Goal: Navigation & Orientation: Find specific page/section

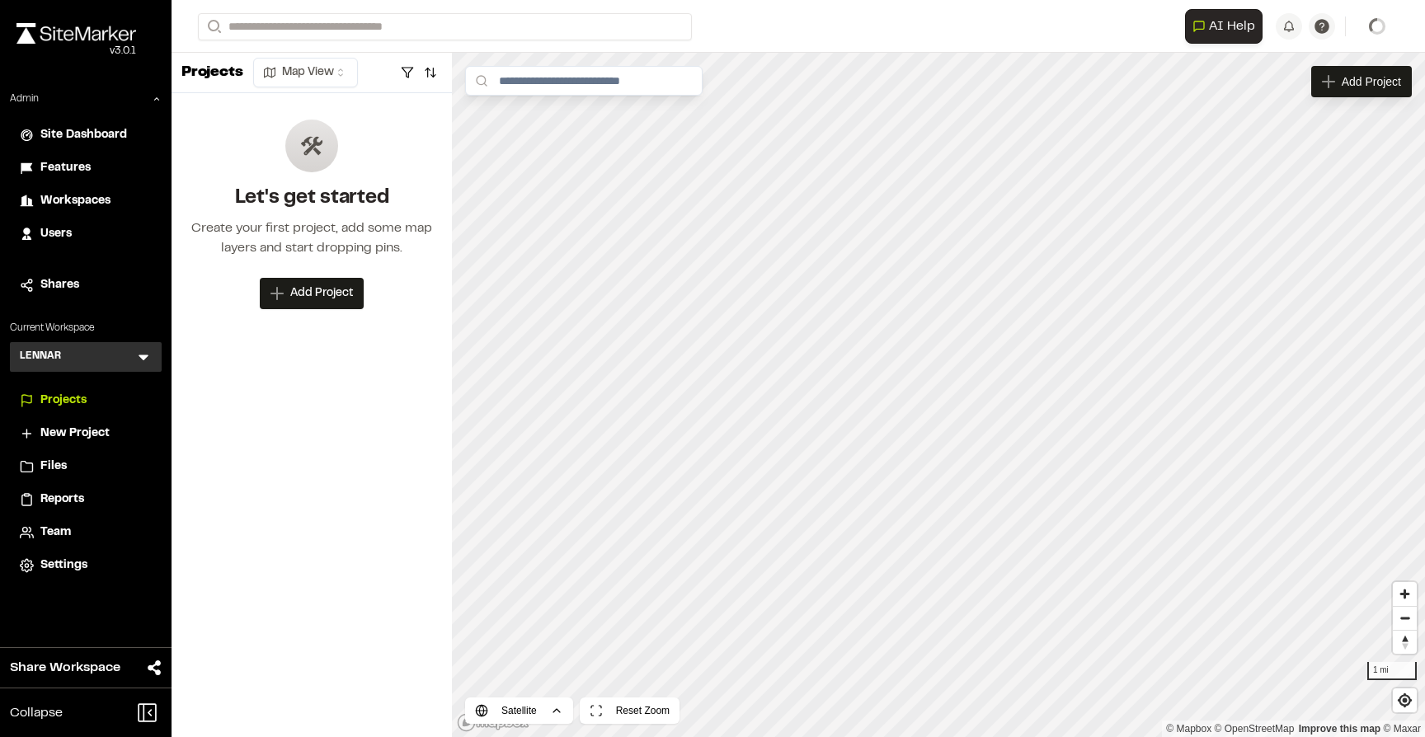
click at [140, 360] on icon at bounding box center [143, 357] width 16 height 16
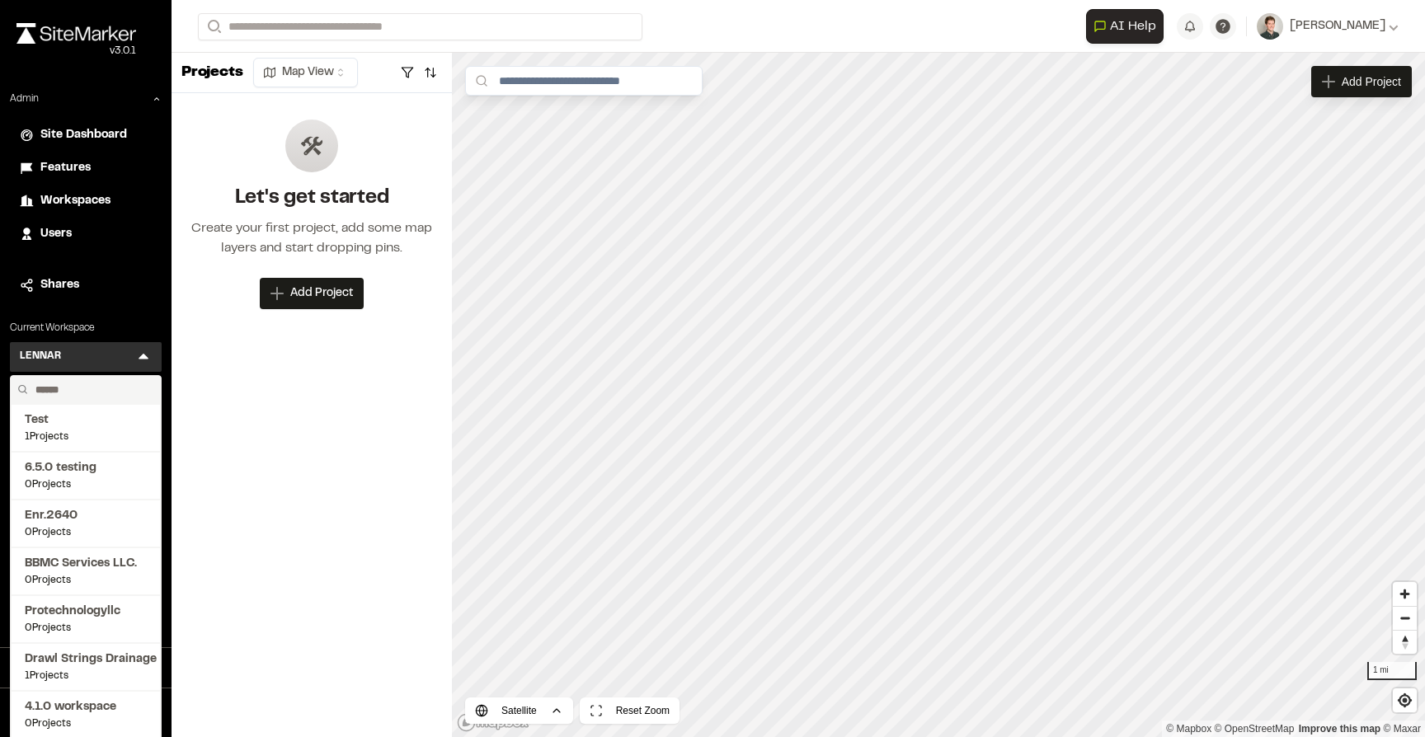
click at [73, 387] on input "text" at bounding box center [91, 390] width 125 height 28
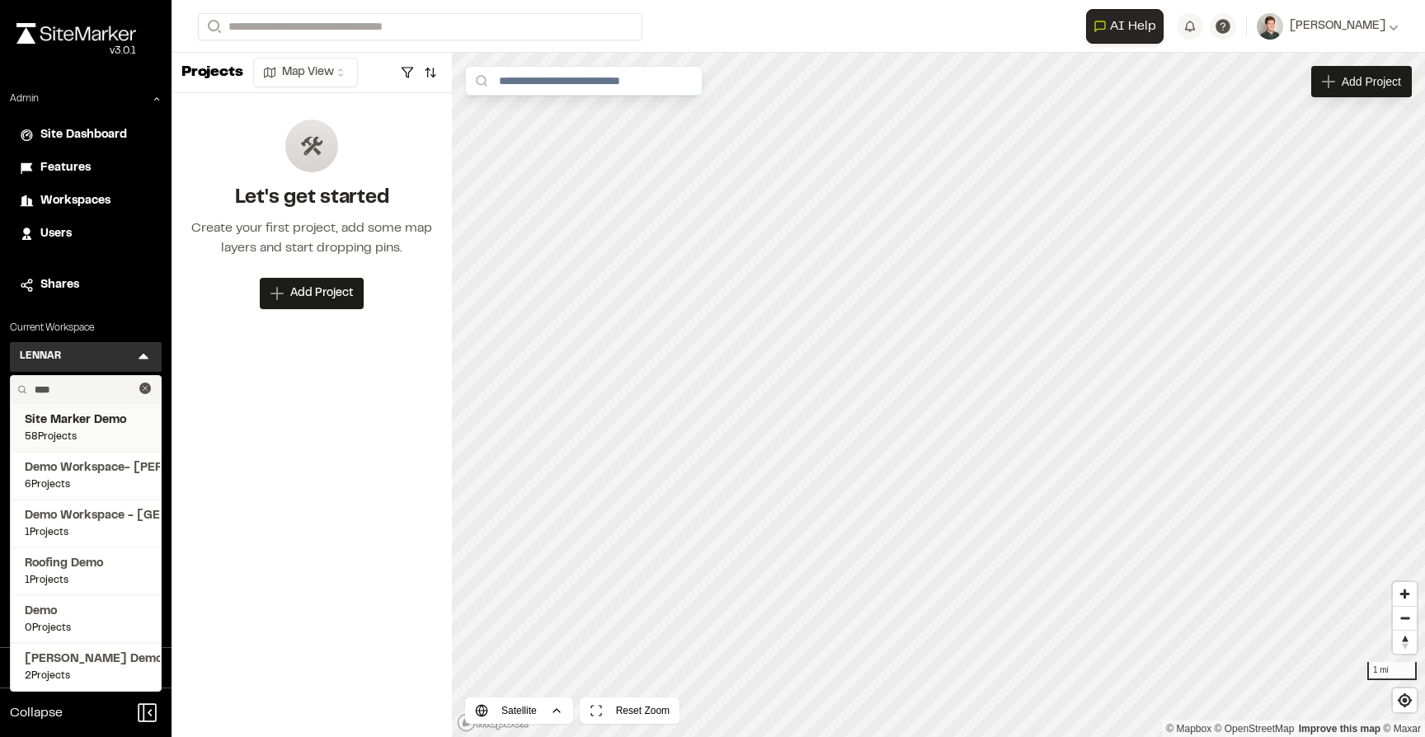
type input "****"
click at [80, 422] on span "Site Marker Demo" at bounding box center [86, 421] width 122 height 18
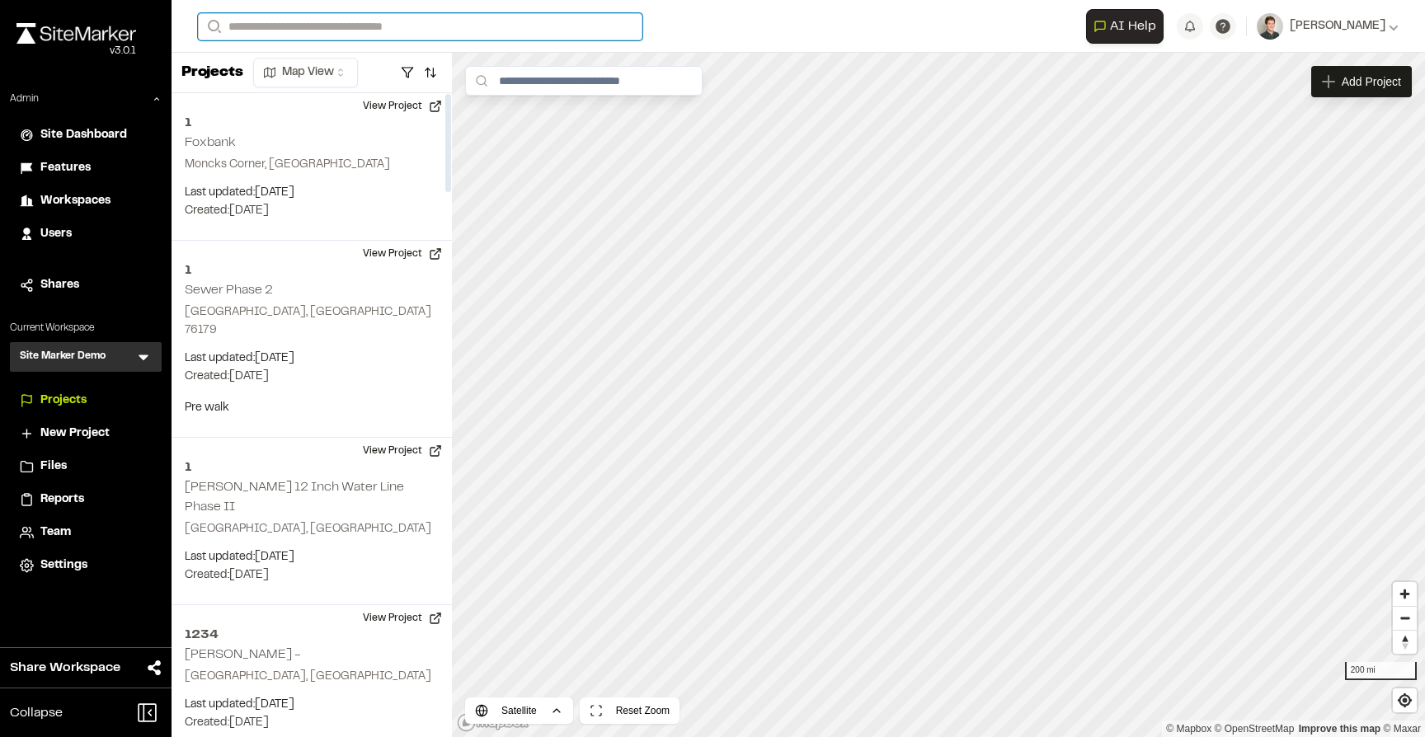
click at [325, 18] on input "Search" at bounding box center [420, 26] width 445 height 27
type input "*"
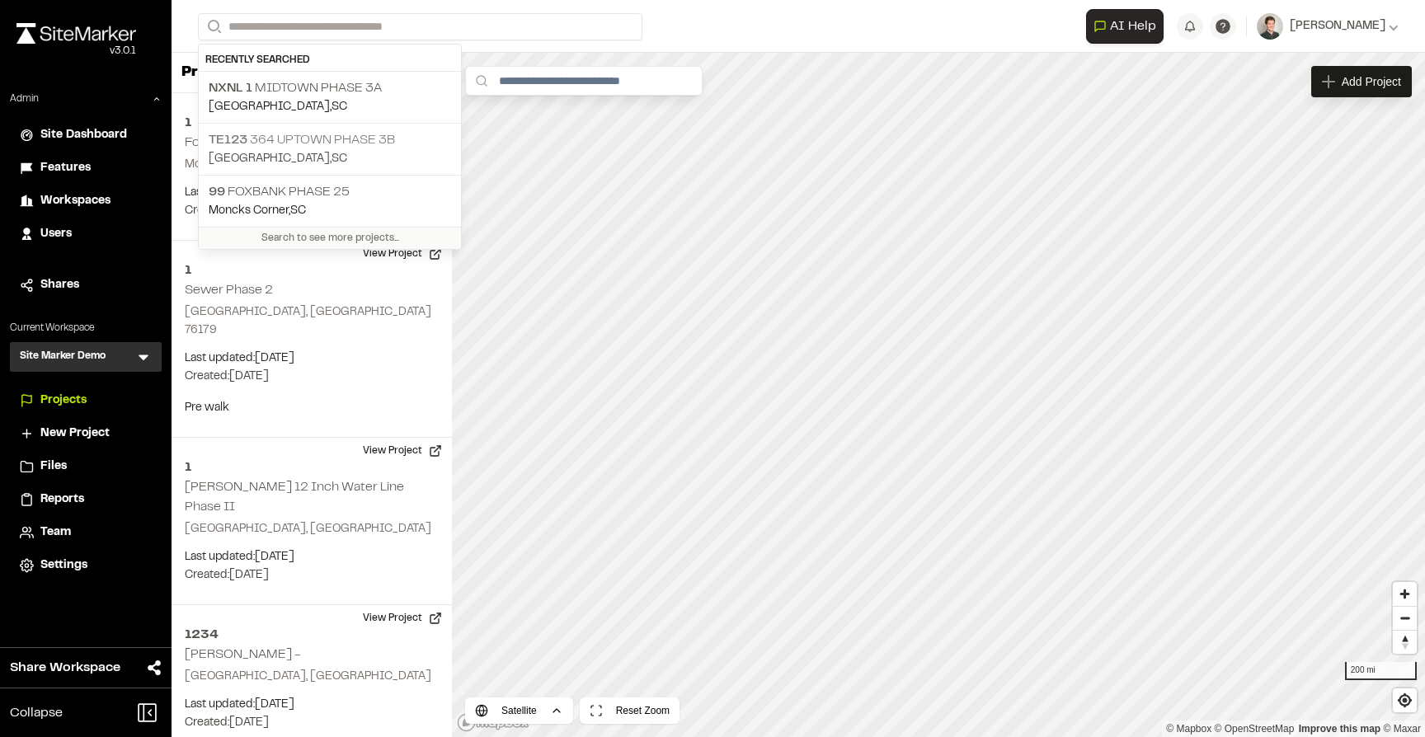
click at [342, 162] on p "Summerville , SC" at bounding box center [330, 159] width 242 height 18
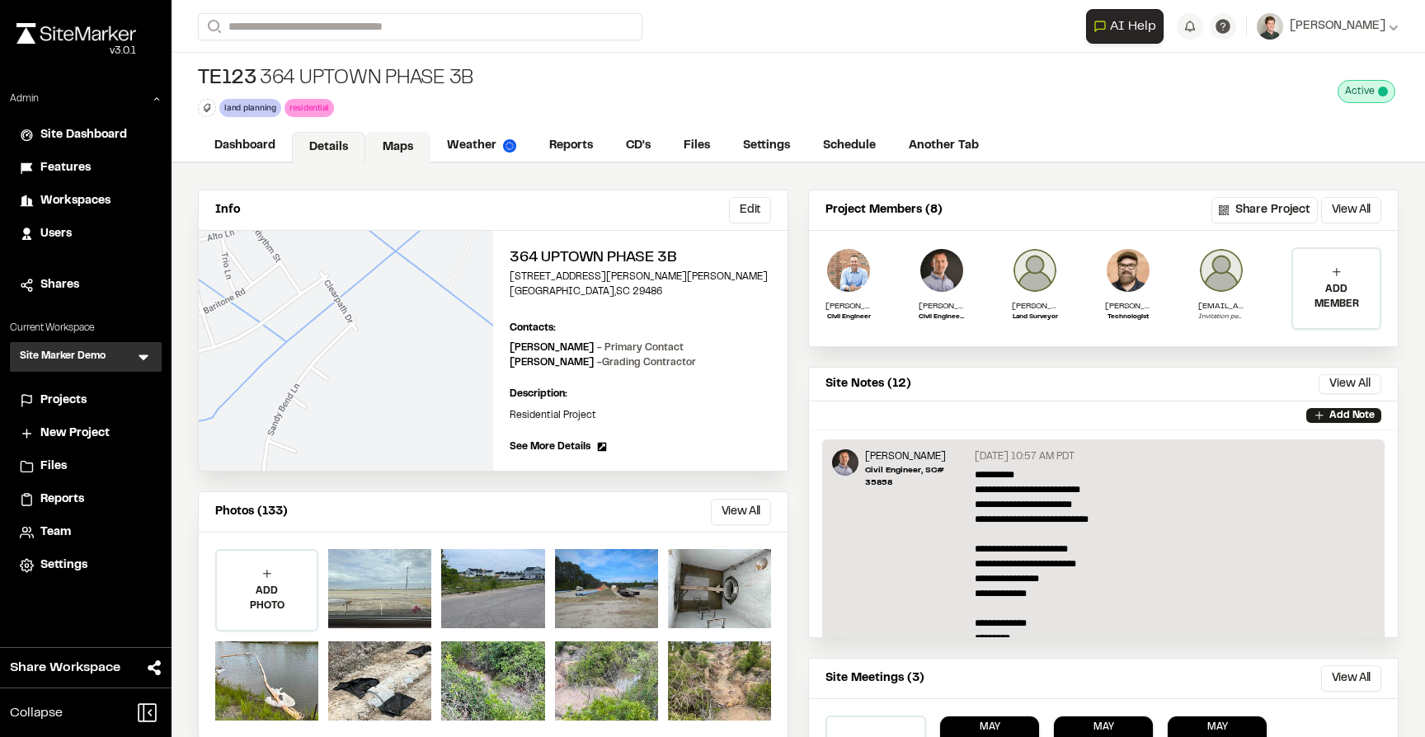
click at [395, 146] on link "Maps" at bounding box center [397, 147] width 65 height 31
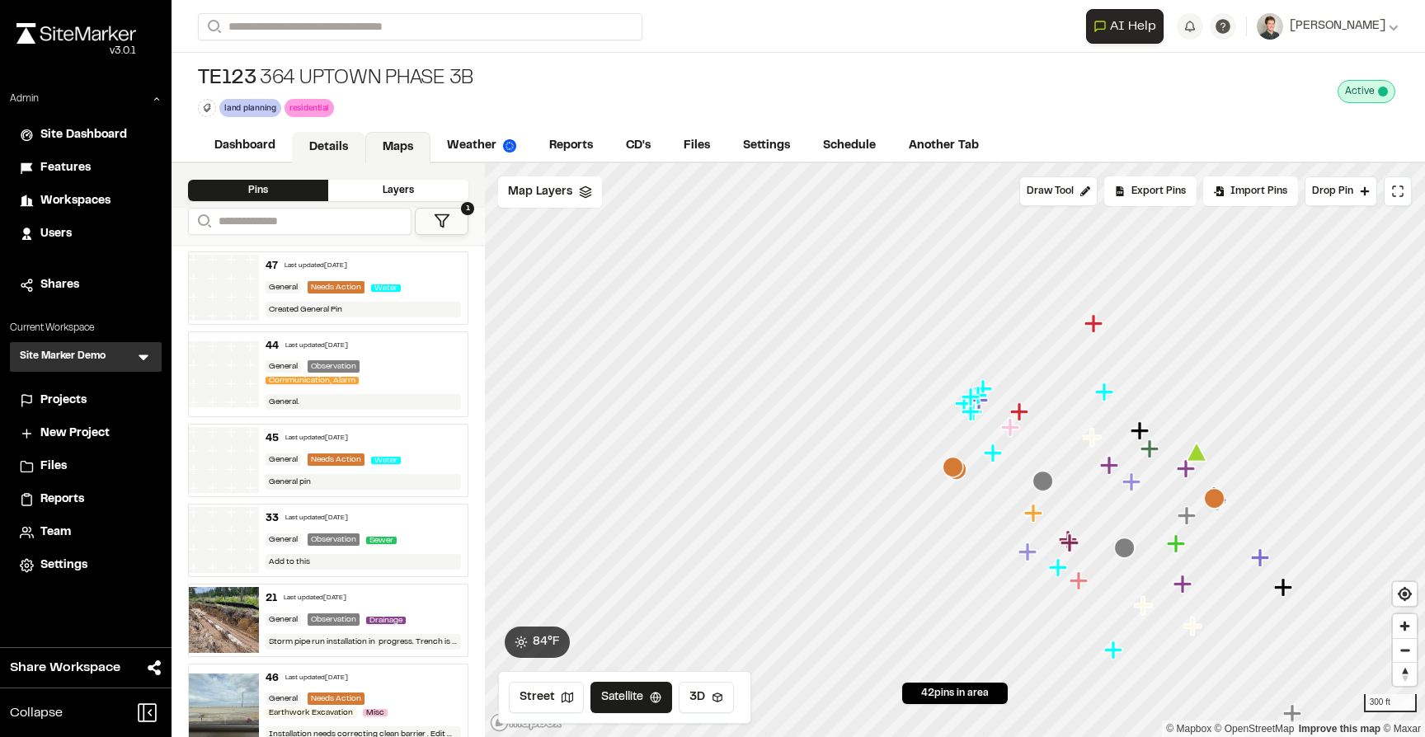
click at [339, 154] on link "Details" at bounding box center [328, 147] width 73 height 31
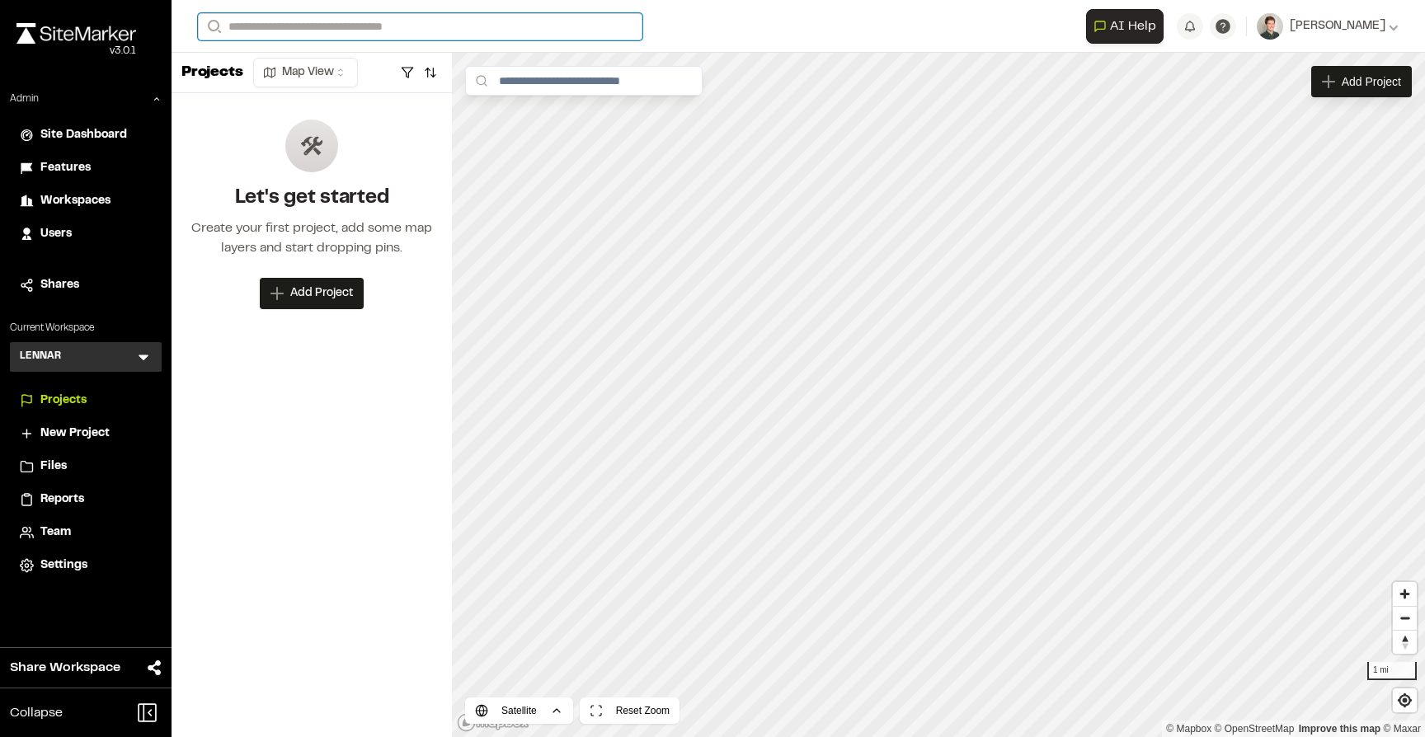
click at [355, 21] on input "Search" at bounding box center [420, 26] width 445 height 27
type input "*"
click at [136, 357] on icon at bounding box center [143, 357] width 16 height 16
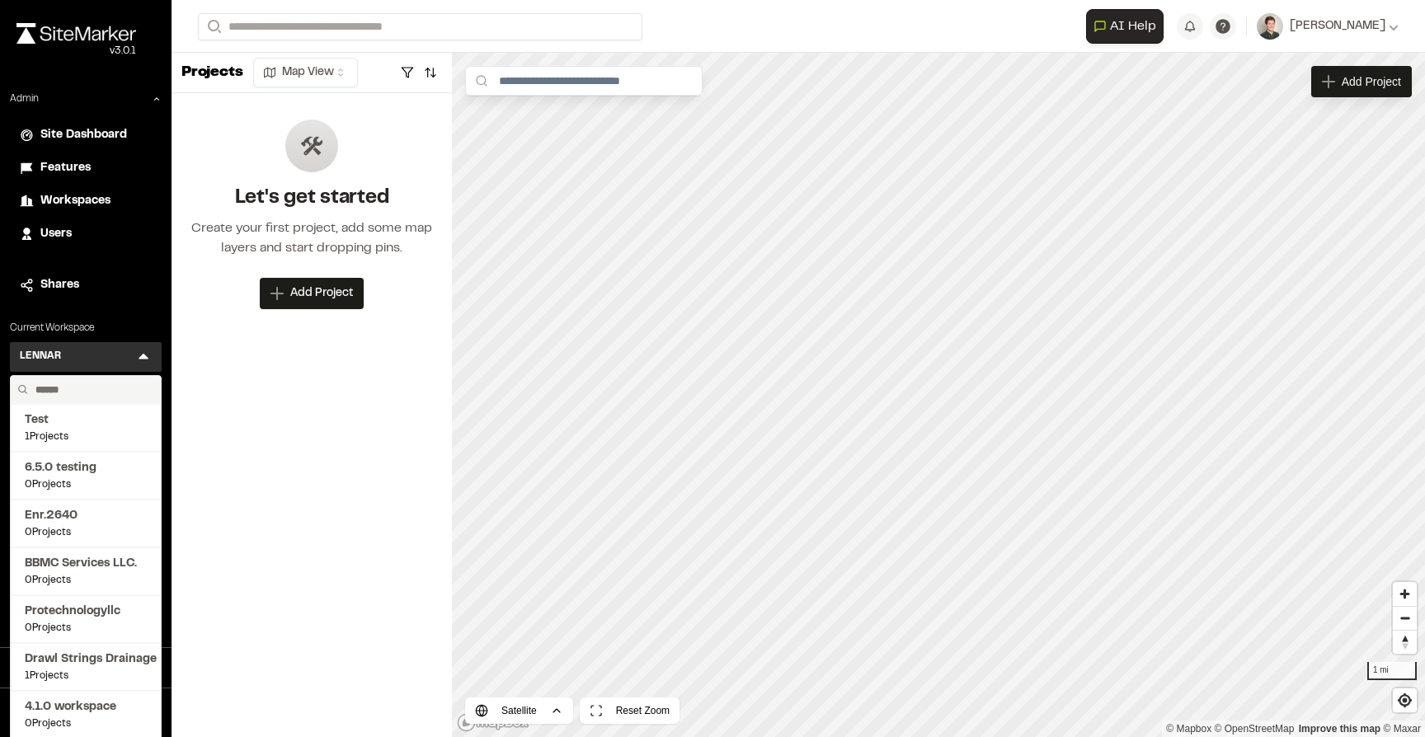
click at [76, 387] on input "text" at bounding box center [91, 390] width 125 height 28
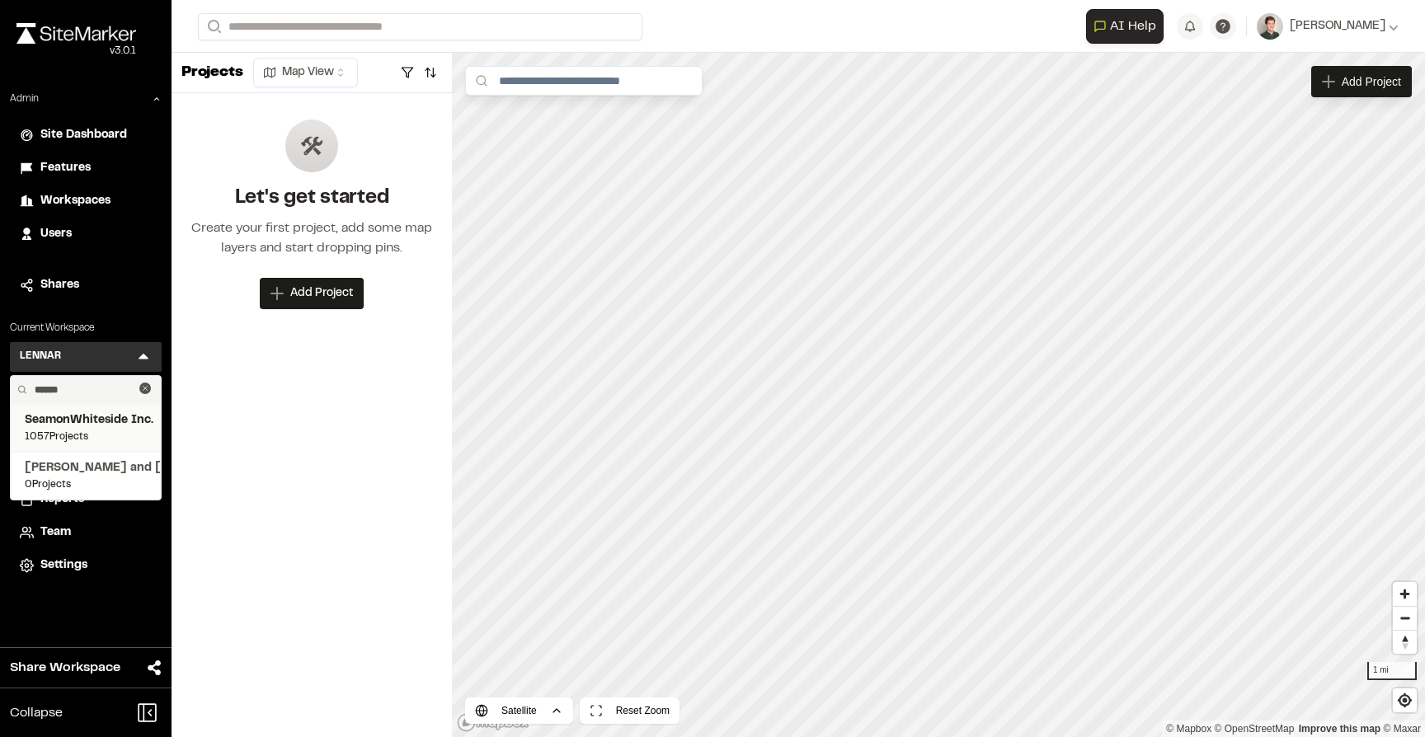
type input "******"
click at [53, 426] on span "SeamonWhiteside Inc." at bounding box center [86, 421] width 122 height 18
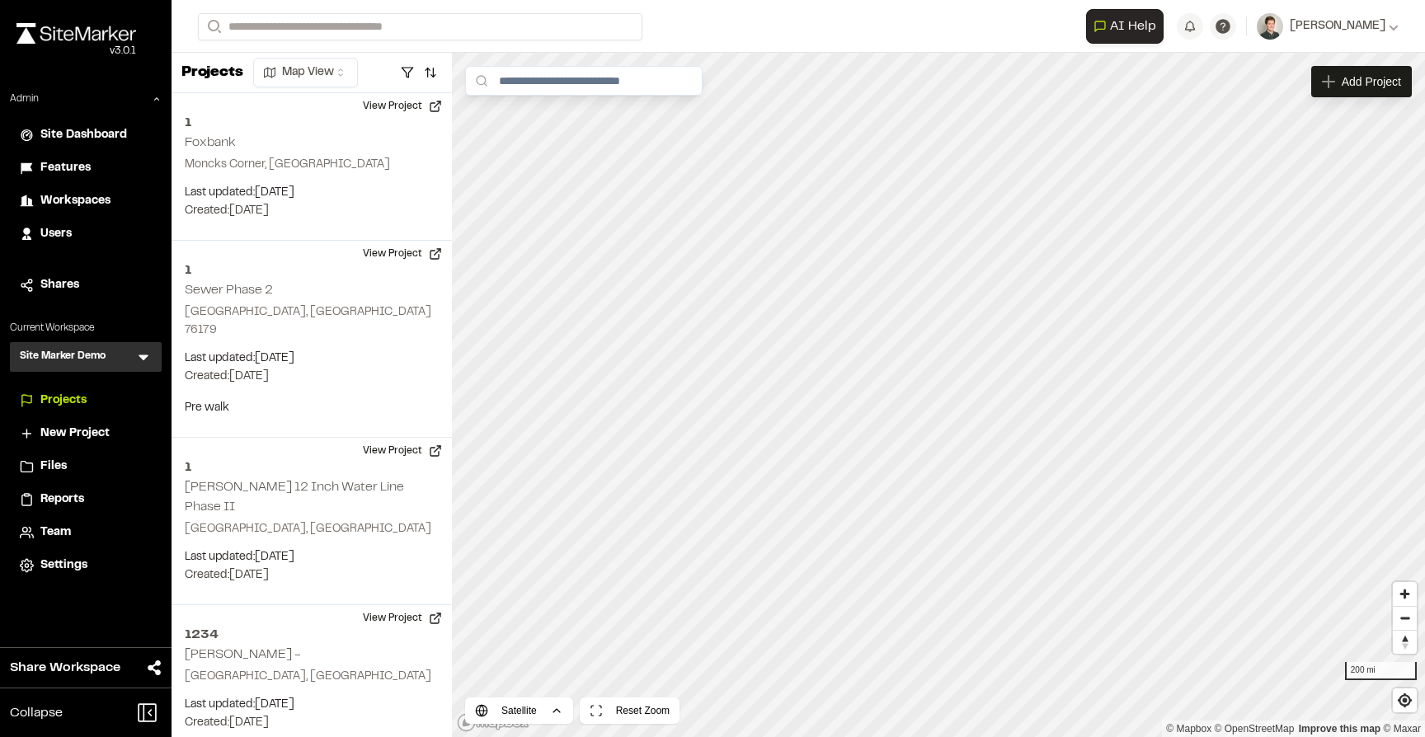
click at [139, 359] on icon at bounding box center [143, 357] width 16 height 16
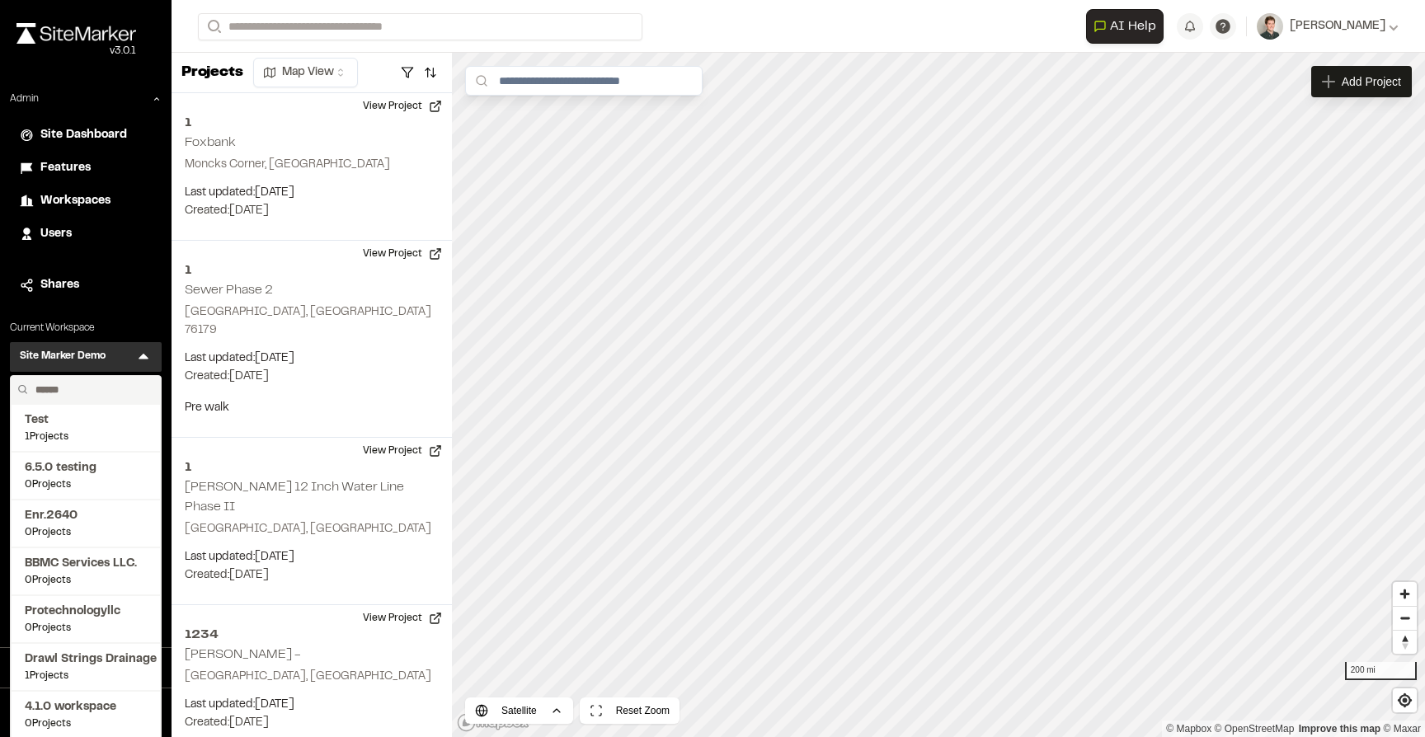
click at [98, 387] on input "text" at bounding box center [91, 390] width 125 height 28
type input "*"
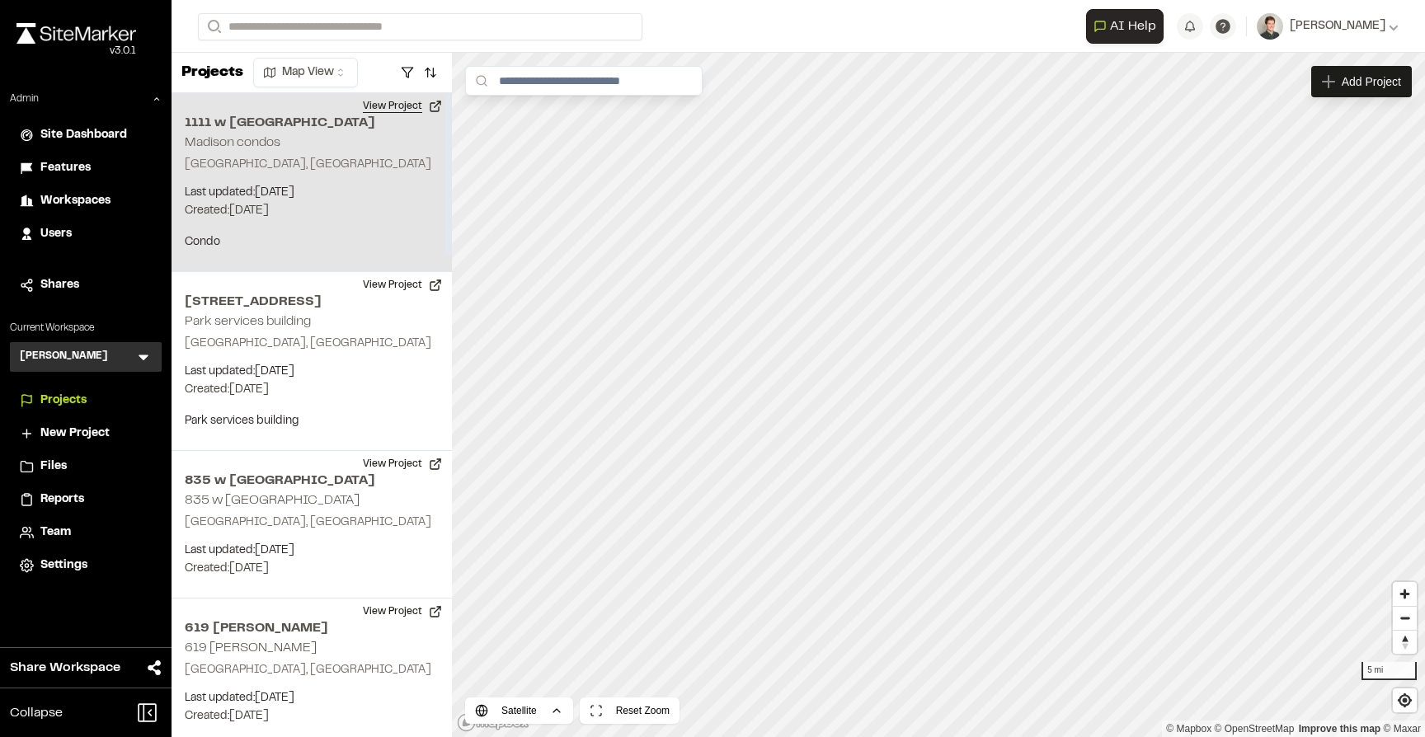
click at [403, 111] on button "View Project" at bounding box center [402, 106] width 99 height 26
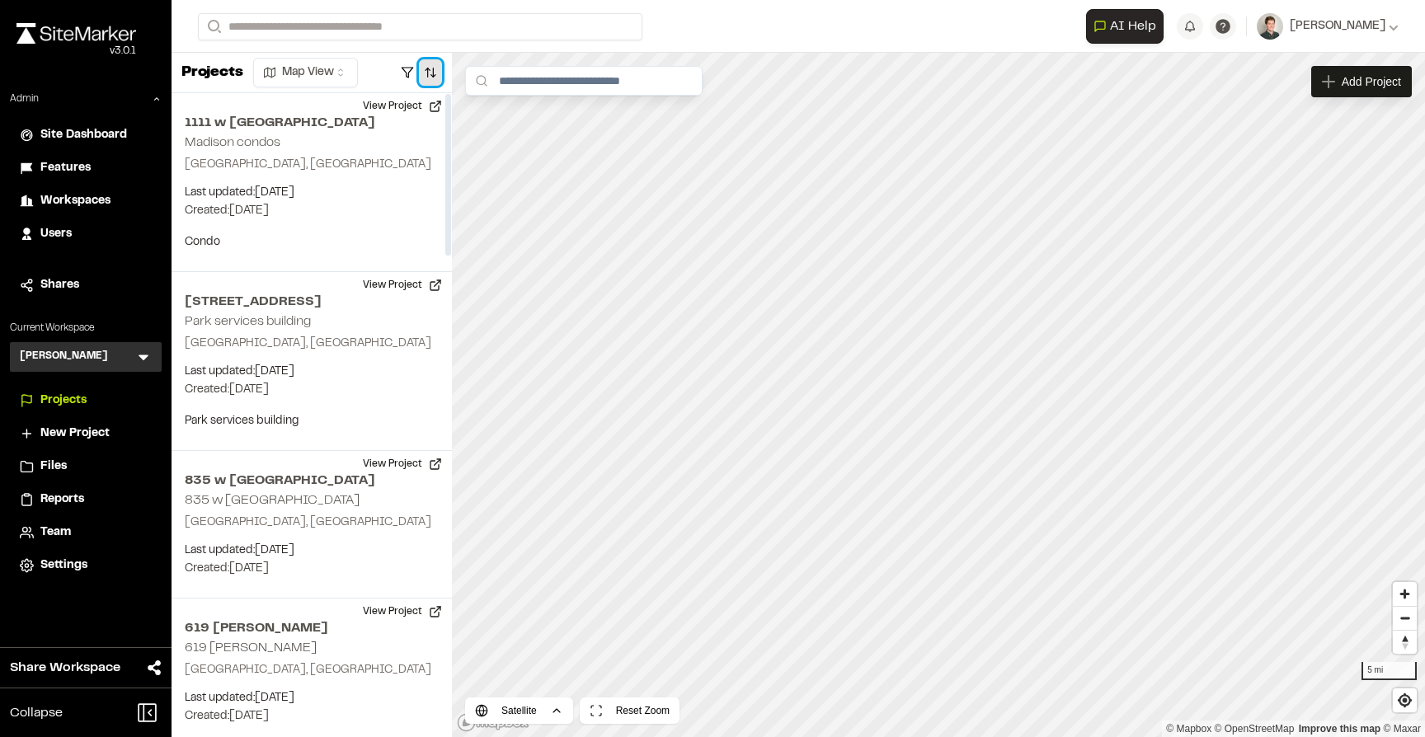
click at [426, 66] on button "button" at bounding box center [430, 72] width 23 height 26
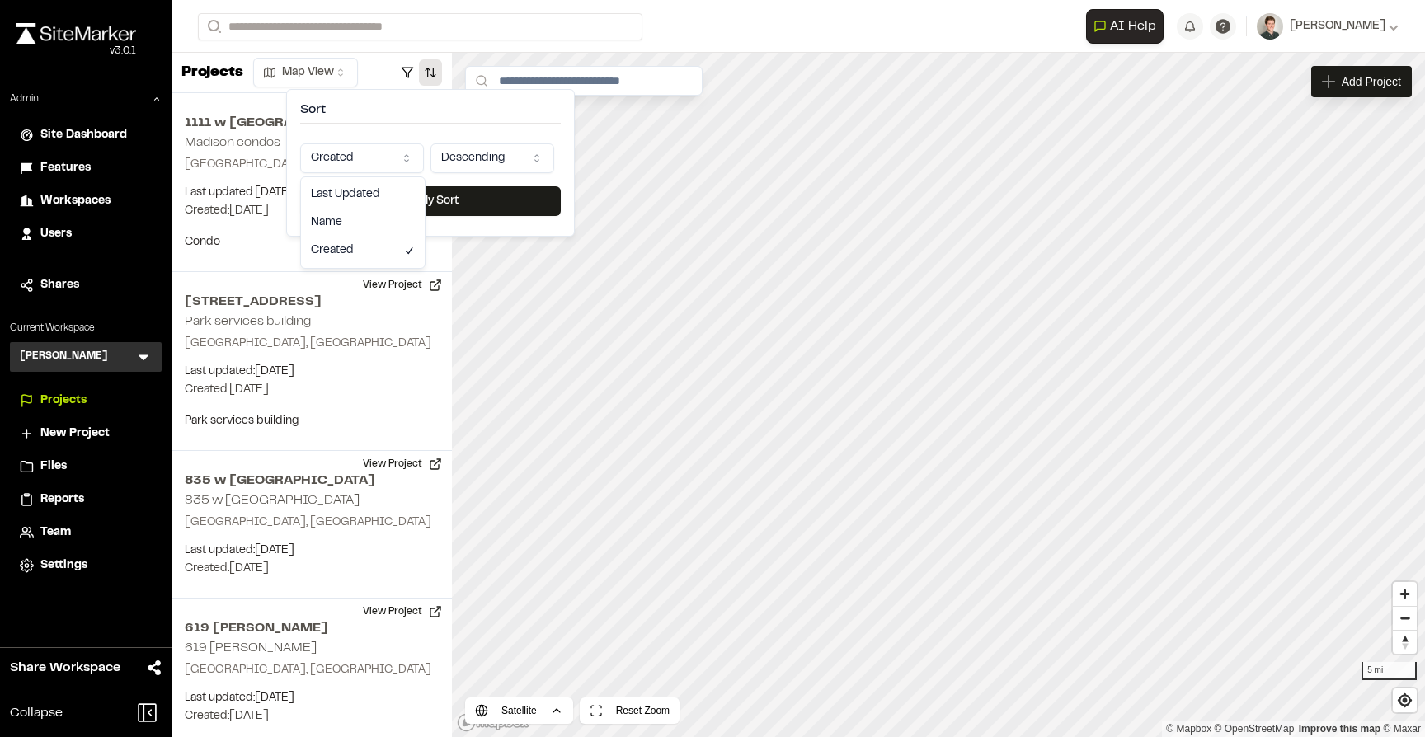
click at [353, 158] on html "Close sidebar v 3.0.1 Admin Site Dashboard Features Workspaces Users Shares Cur…" at bounding box center [712, 368] width 1425 height 737
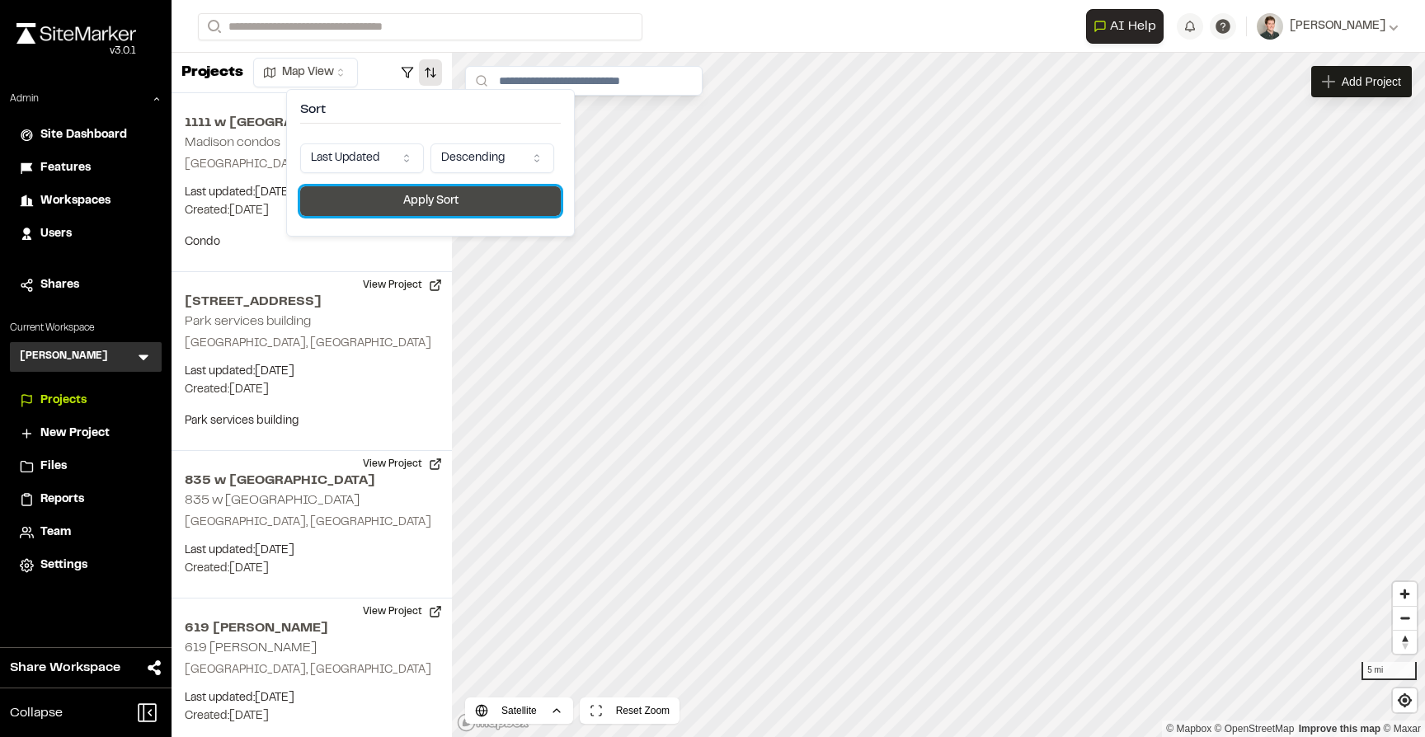
click at [383, 200] on button "Apply Sort" at bounding box center [430, 201] width 261 height 30
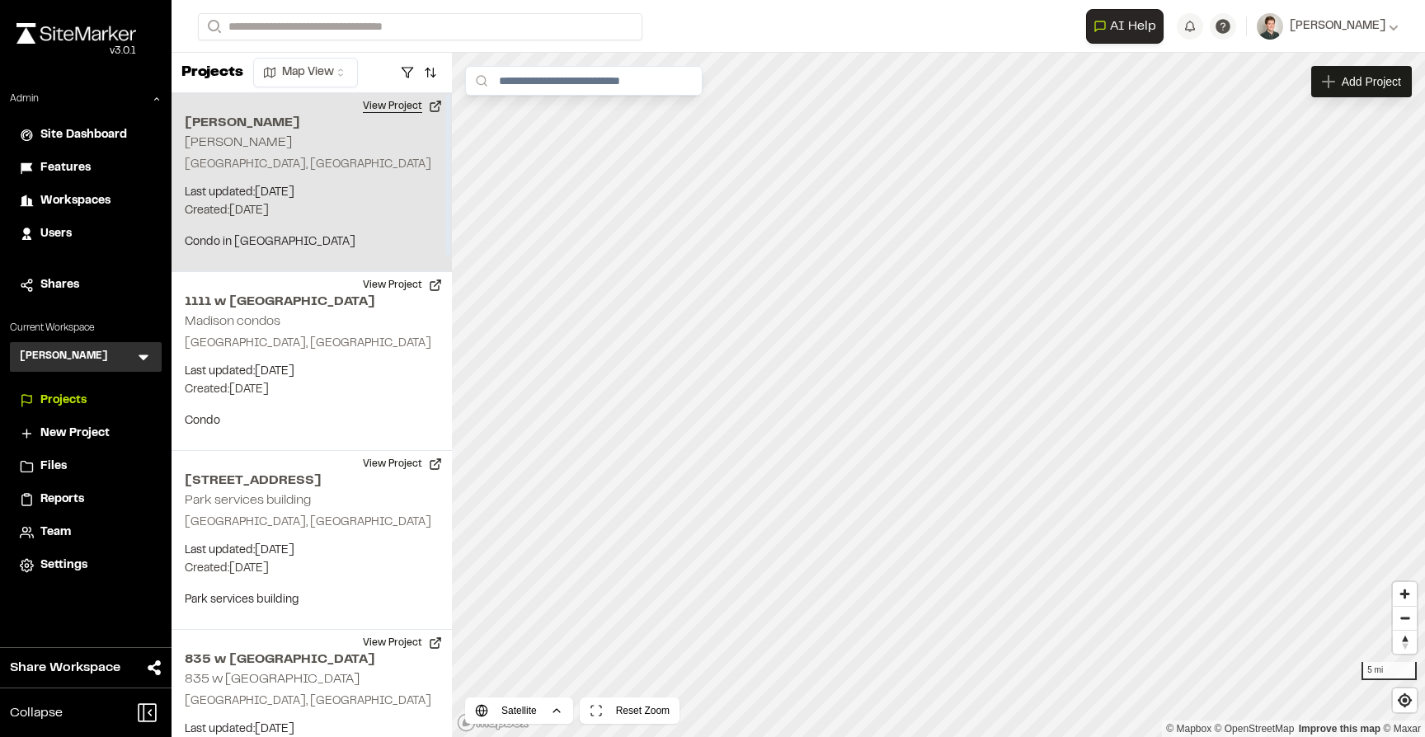
click at [404, 106] on button "View Project" at bounding box center [402, 106] width 99 height 26
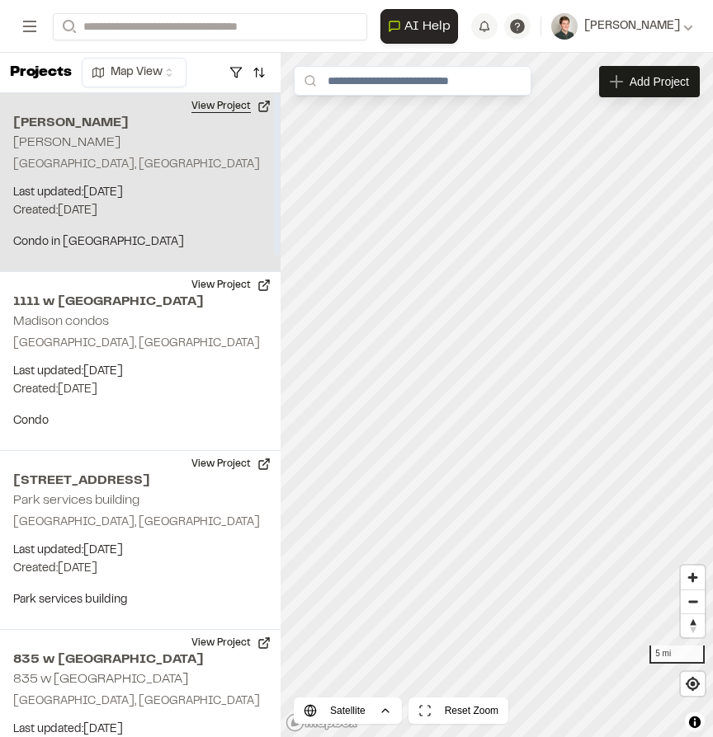
click at [227, 110] on button "View Project" at bounding box center [230, 106] width 99 height 26
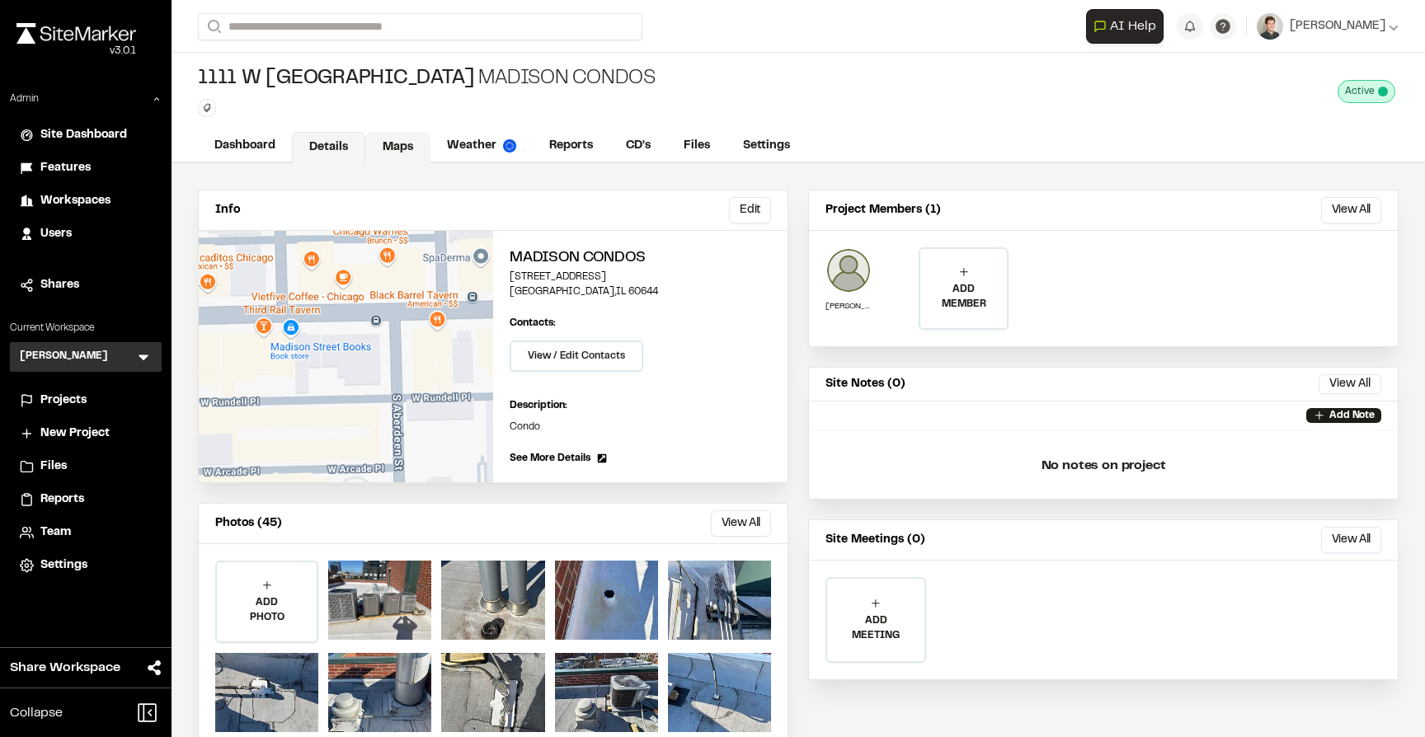
click at [396, 153] on link "Maps" at bounding box center [397, 147] width 65 height 31
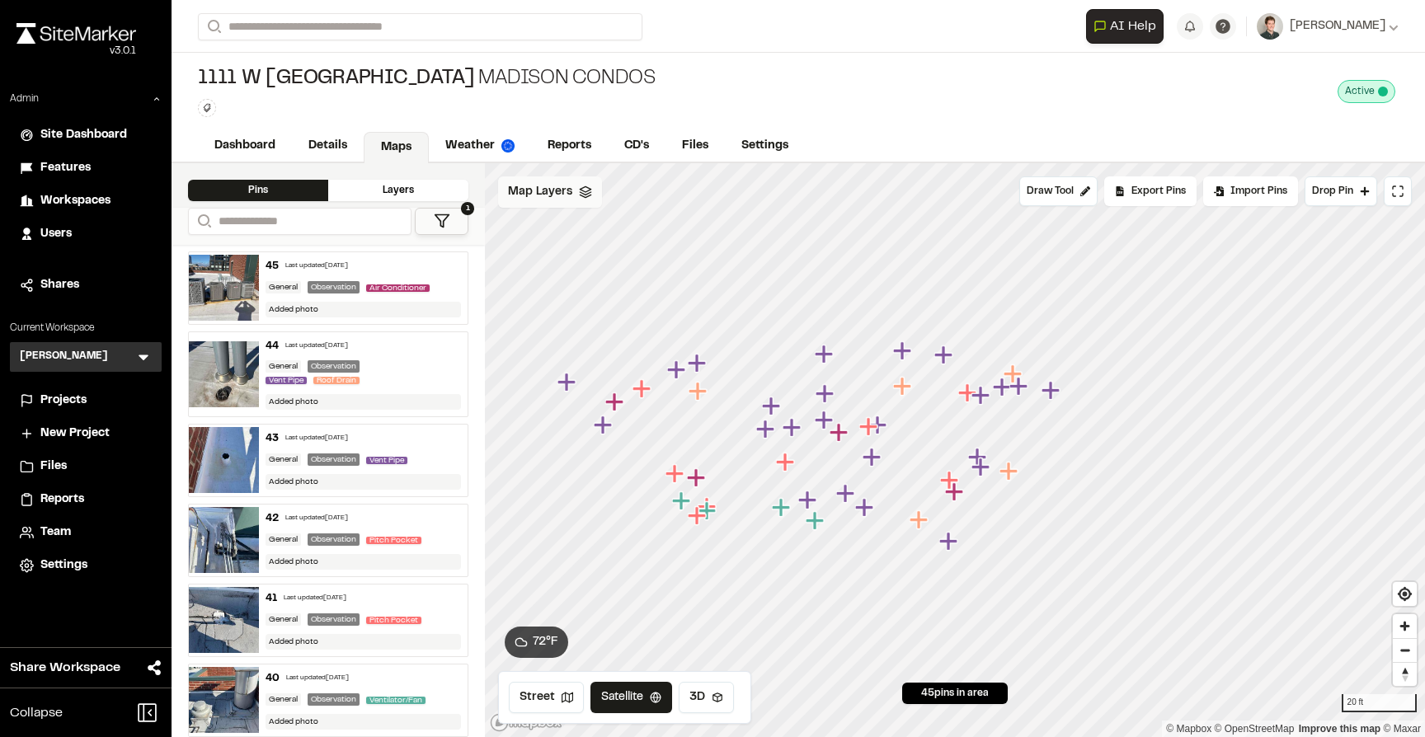
click at [589, 190] on icon at bounding box center [585, 192] width 13 height 13
click at [570, 191] on span "Map Layers" at bounding box center [540, 195] width 64 height 18
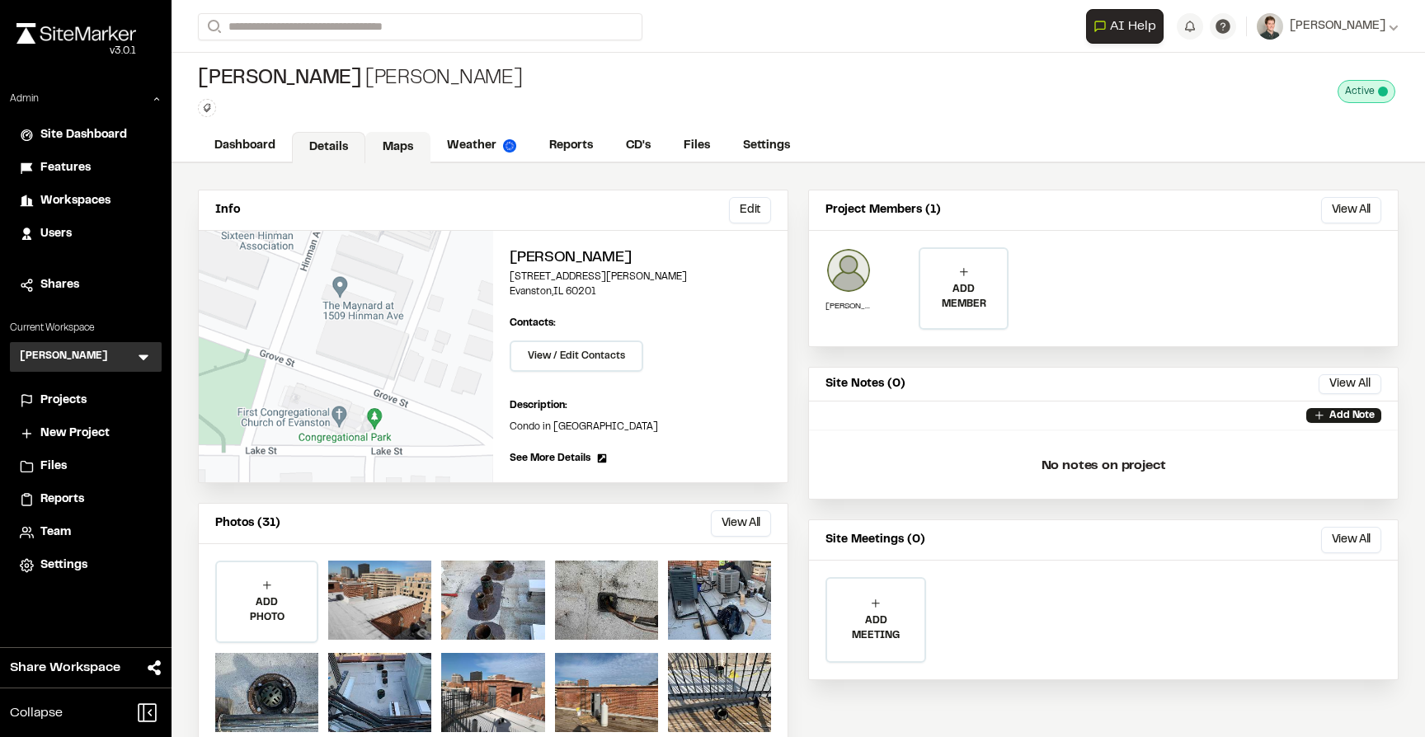
click at [404, 144] on link "Maps" at bounding box center [397, 147] width 65 height 31
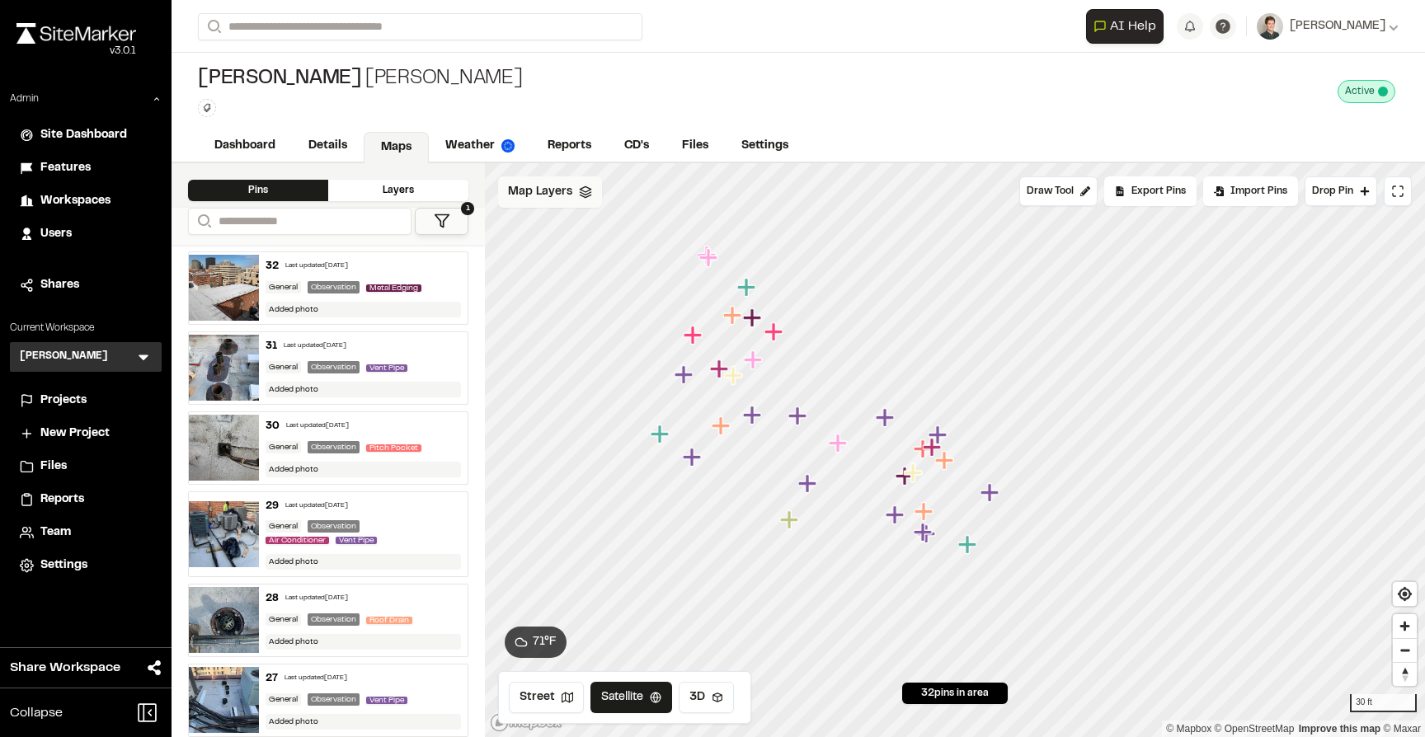
click at [570, 195] on div "Map Layers" at bounding box center [550, 191] width 104 height 31
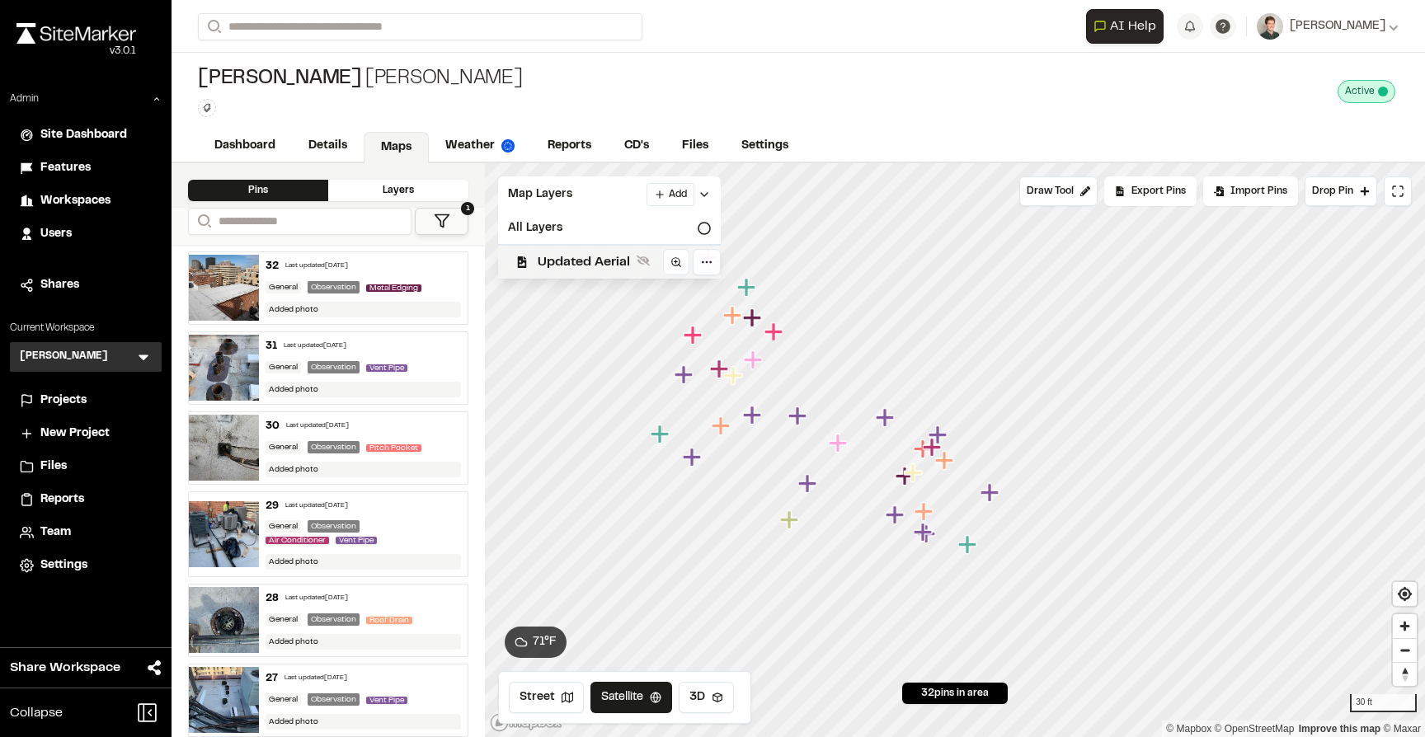
click at [575, 260] on span "Updated Aerial" at bounding box center [584, 262] width 92 height 20
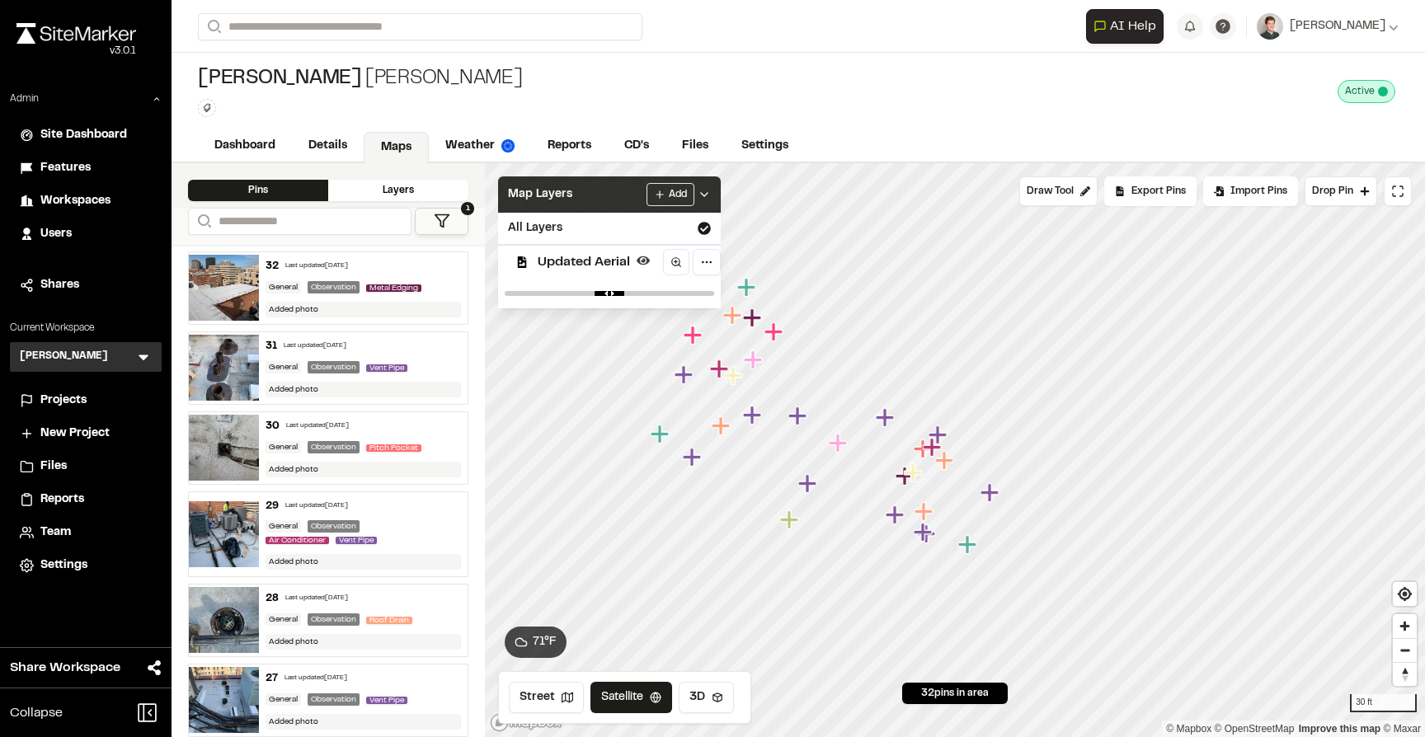
click at [565, 190] on span "Map Layers" at bounding box center [540, 195] width 64 height 18
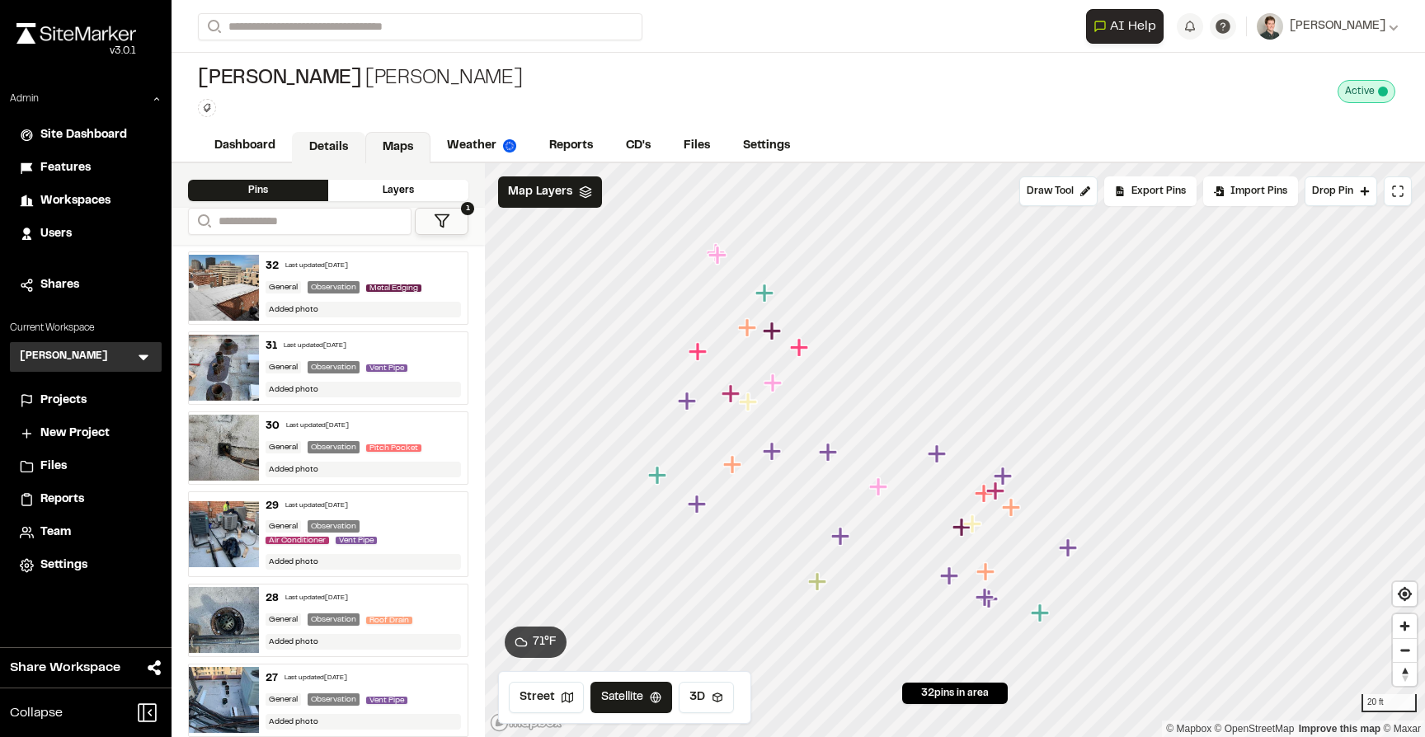
click at [322, 144] on link "Details" at bounding box center [328, 147] width 73 height 31
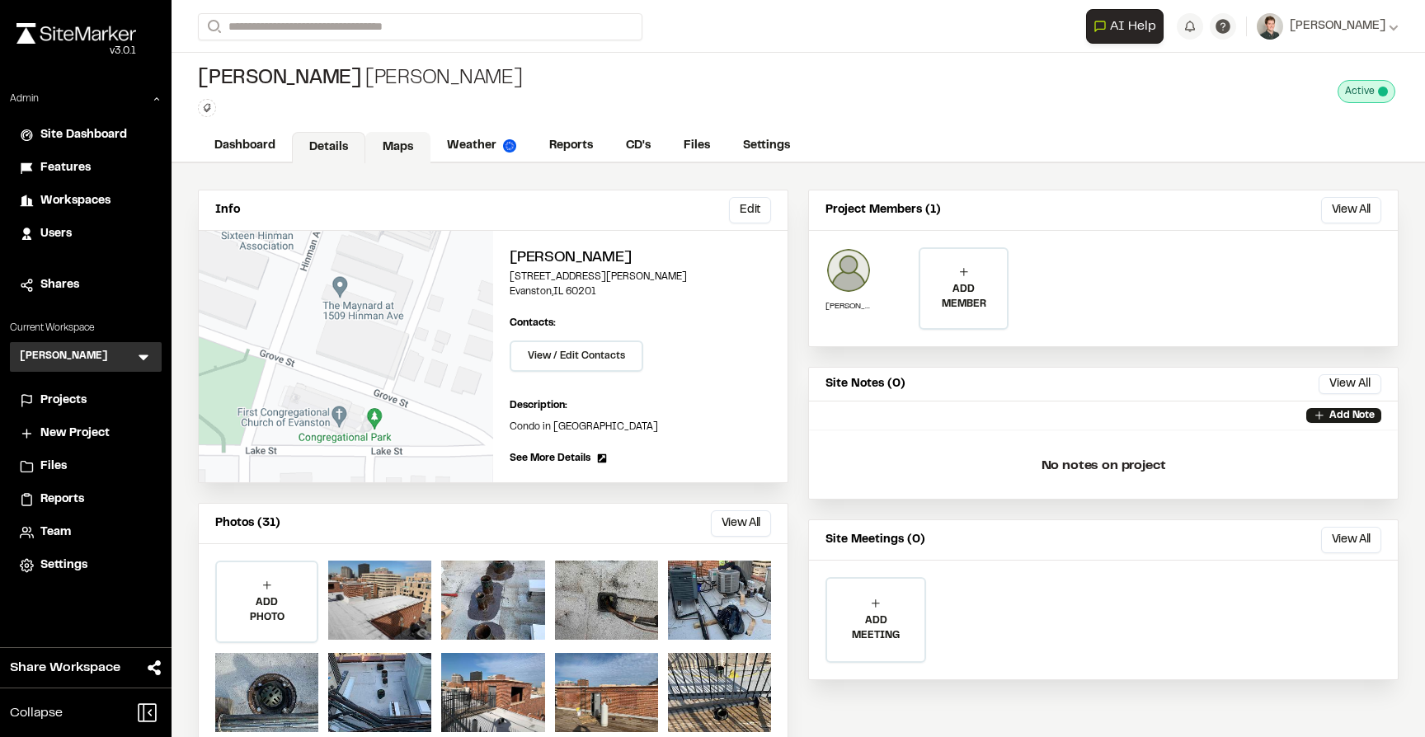
click at [381, 155] on link "Maps" at bounding box center [397, 147] width 65 height 31
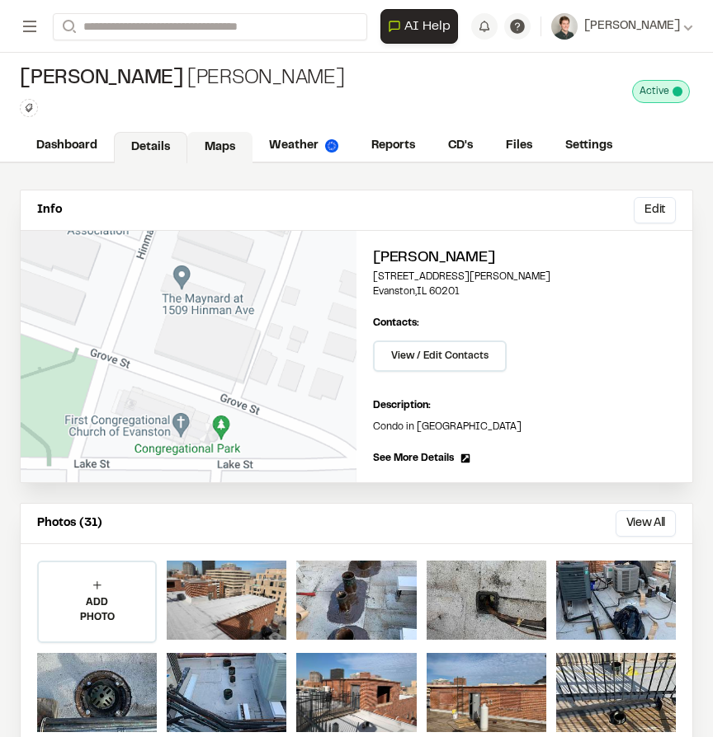
click at [202, 147] on link "Maps" at bounding box center [219, 147] width 65 height 31
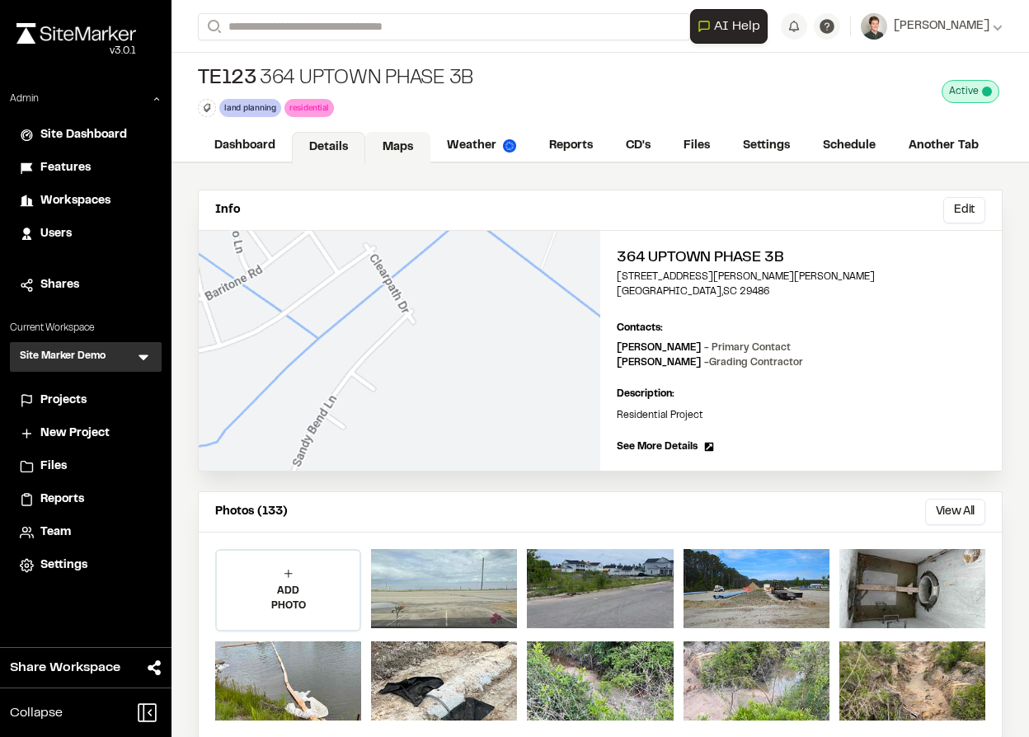
click at [390, 145] on link "Maps" at bounding box center [397, 147] width 65 height 31
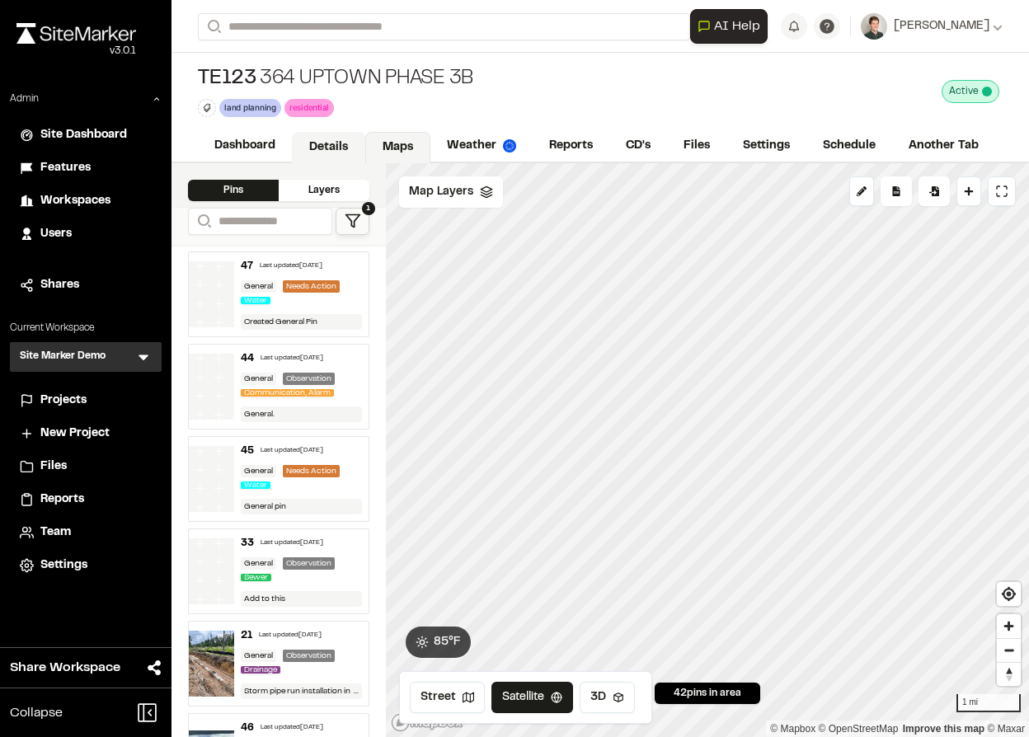
click at [323, 142] on link "Details" at bounding box center [328, 147] width 73 height 31
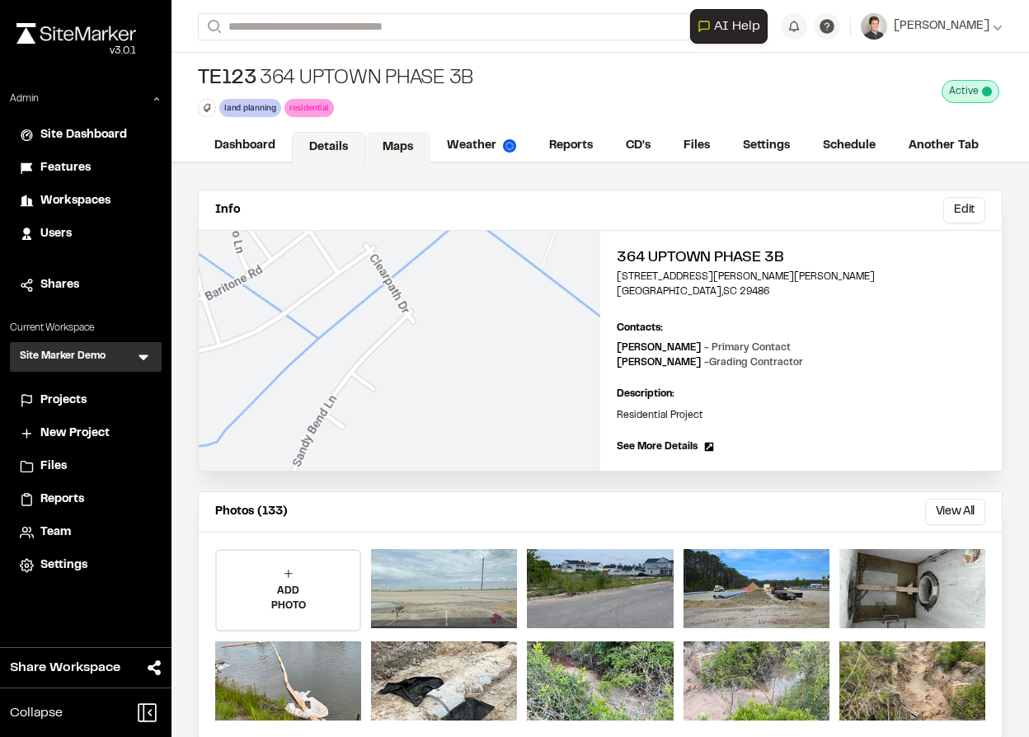
click at [391, 159] on link "Maps" at bounding box center [397, 147] width 65 height 31
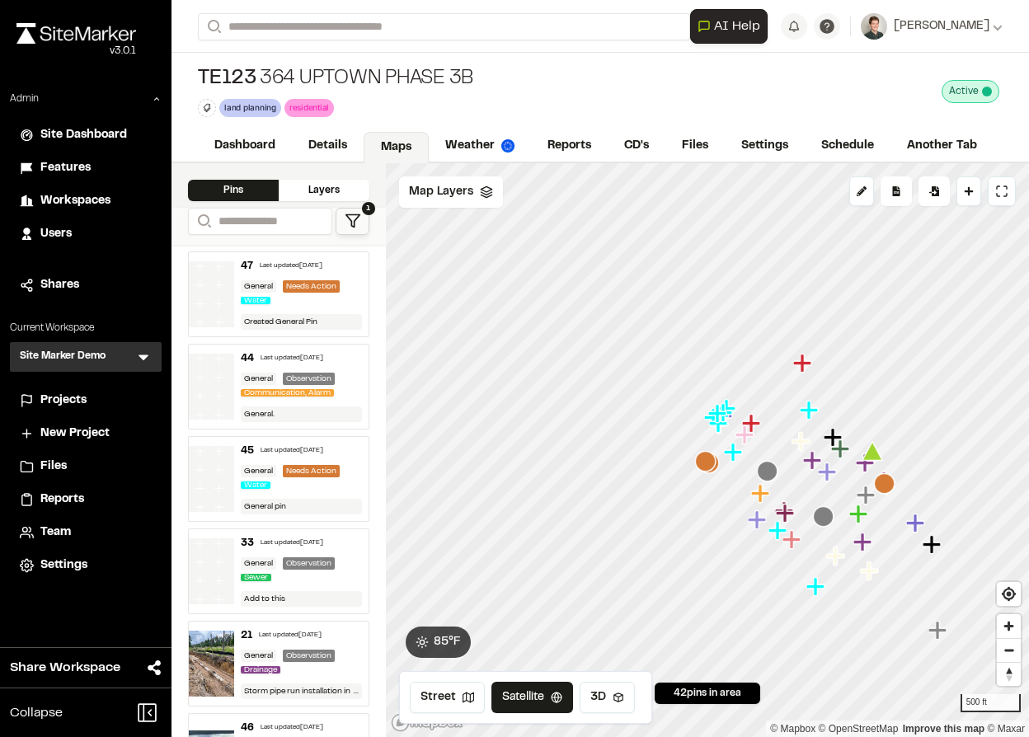
click at [357, 225] on icon at bounding box center [353, 221] width 16 height 16
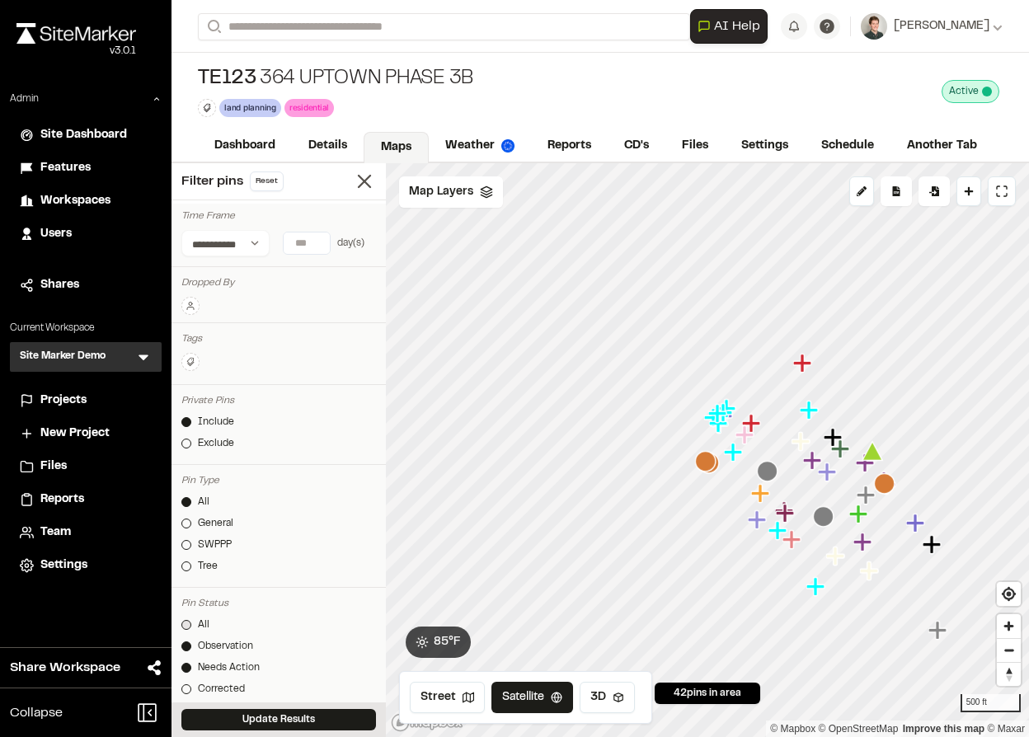
click at [189, 618] on link "All" at bounding box center [278, 625] width 195 height 15
click at [238, 723] on button "Update Results" at bounding box center [278, 719] width 195 height 21
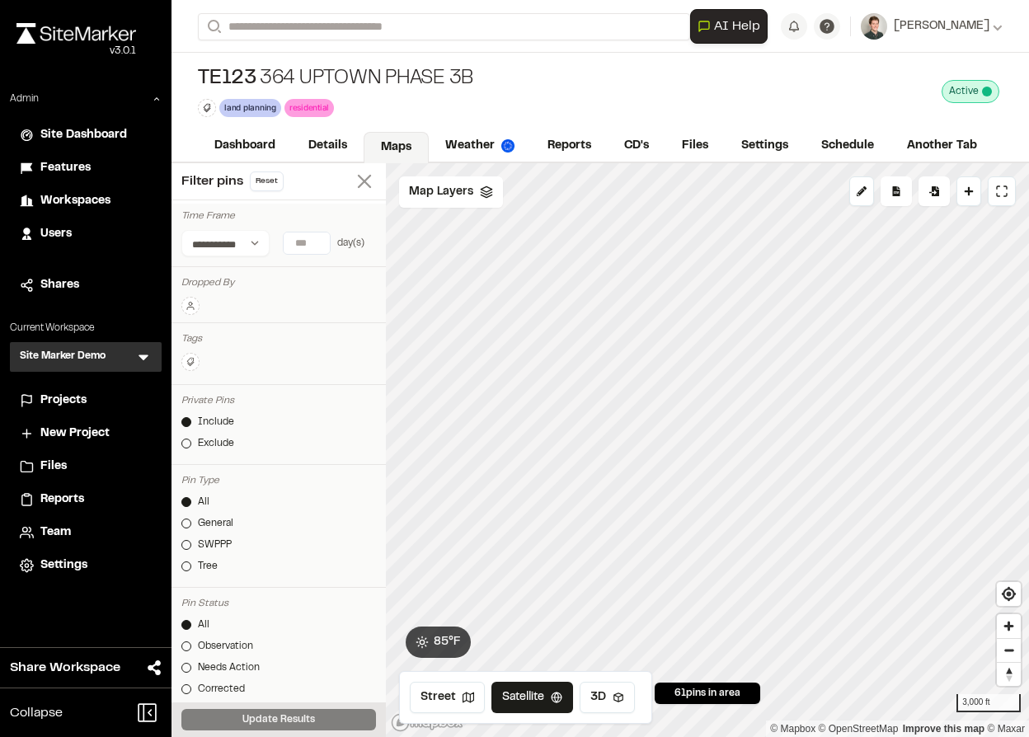
click at [360, 172] on icon at bounding box center [364, 181] width 23 height 23
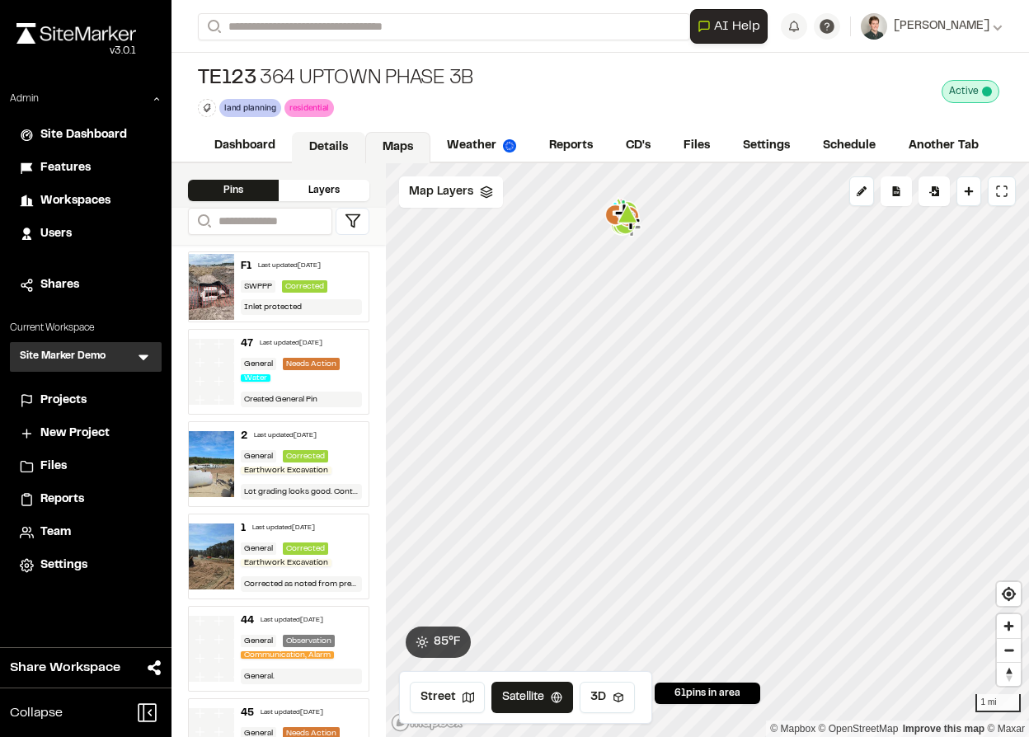
click at [327, 136] on link "Details" at bounding box center [328, 147] width 73 height 31
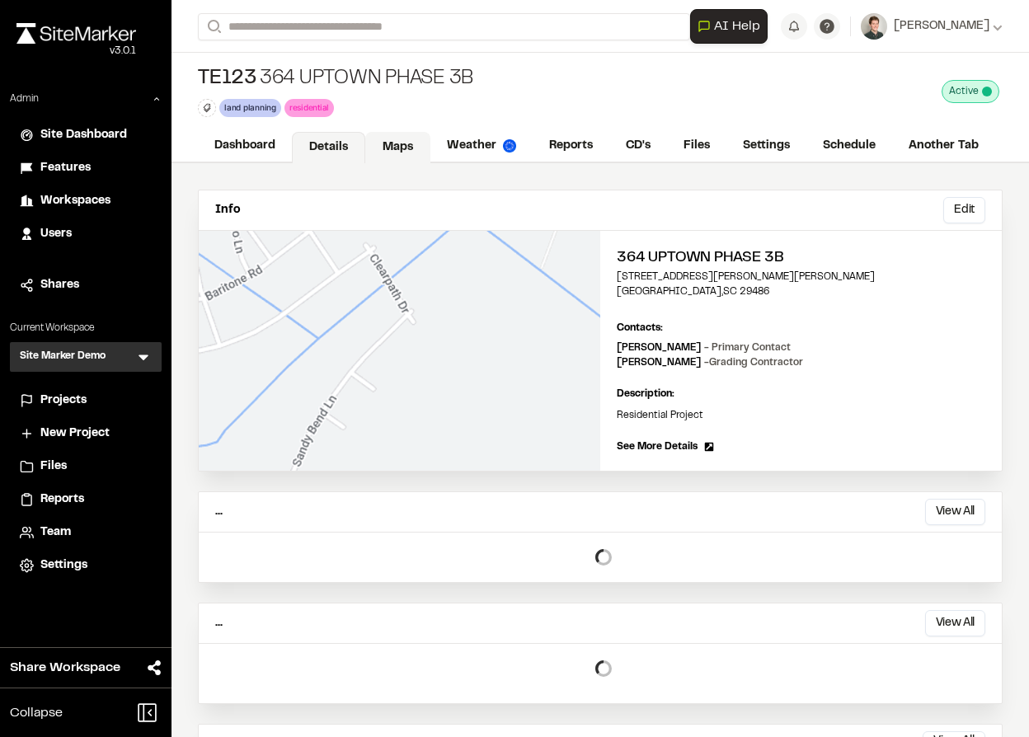
click at [402, 149] on link "Maps" at bounding box center [397, 147] width 65 height 31
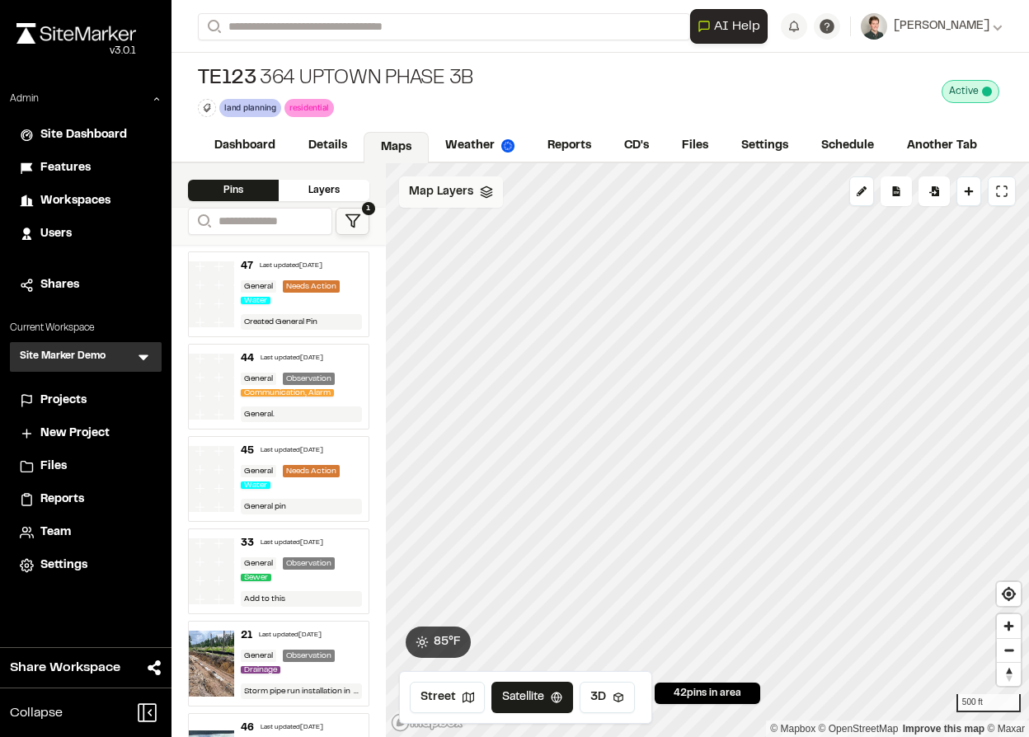
click at [457, 199] on span "Map Layers" at bounding box center [441, 192] width 64 height 18
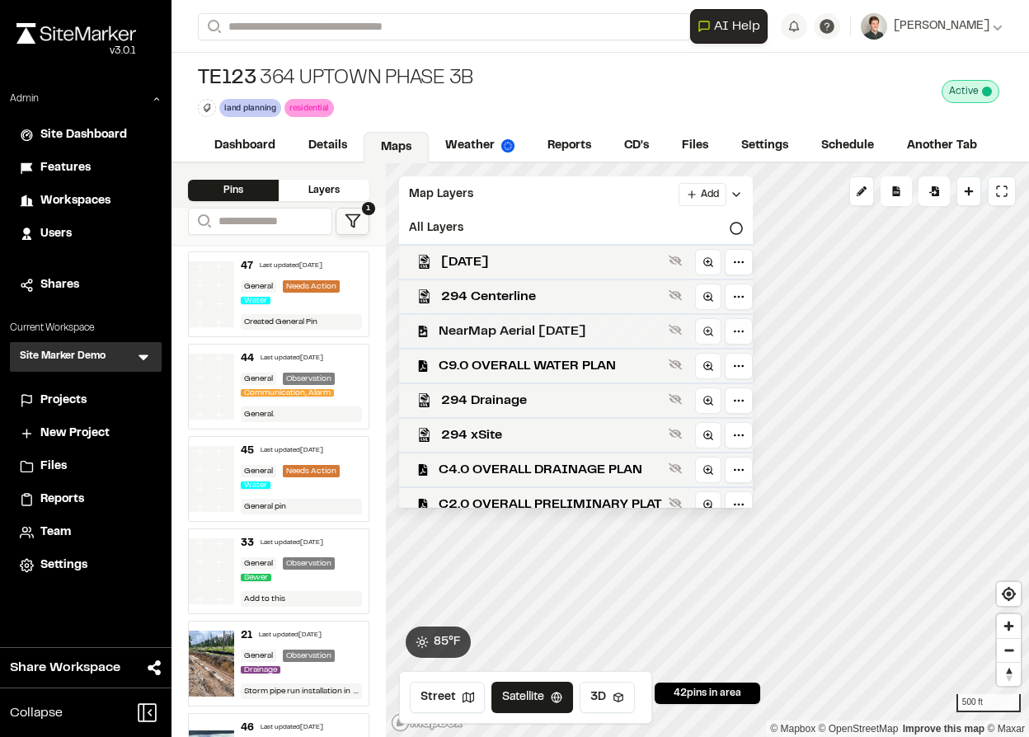
click at [483, 333] on span "NearMap Aerial [DATE]" at bounding box center [550, 332] width 223 height 20
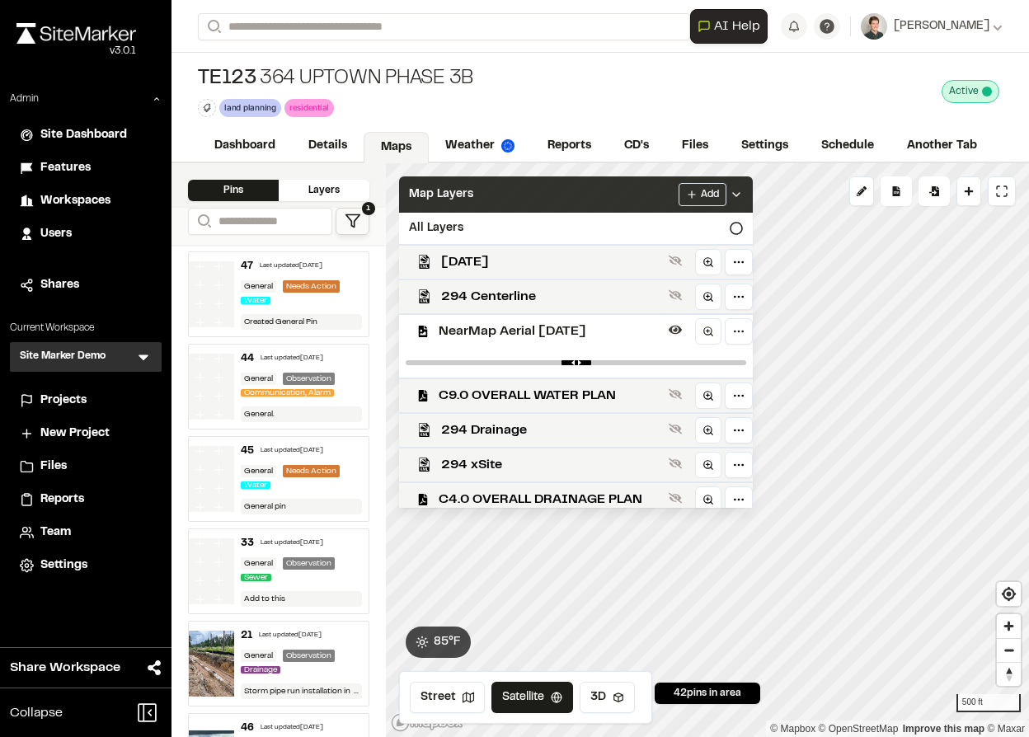
click at [473, 198] on div "Map Layers Add" at bounding box center [576, 194] width 354 height 36
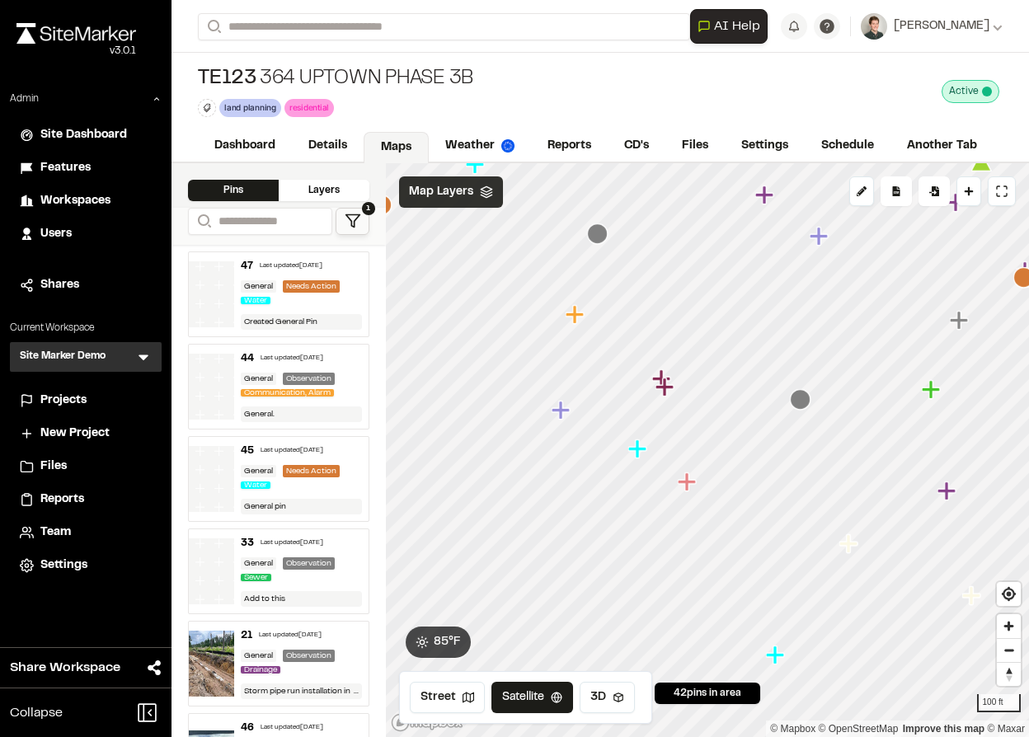
click at [484, 189] on icon at bounding box center [486, 192] width 13 height 13
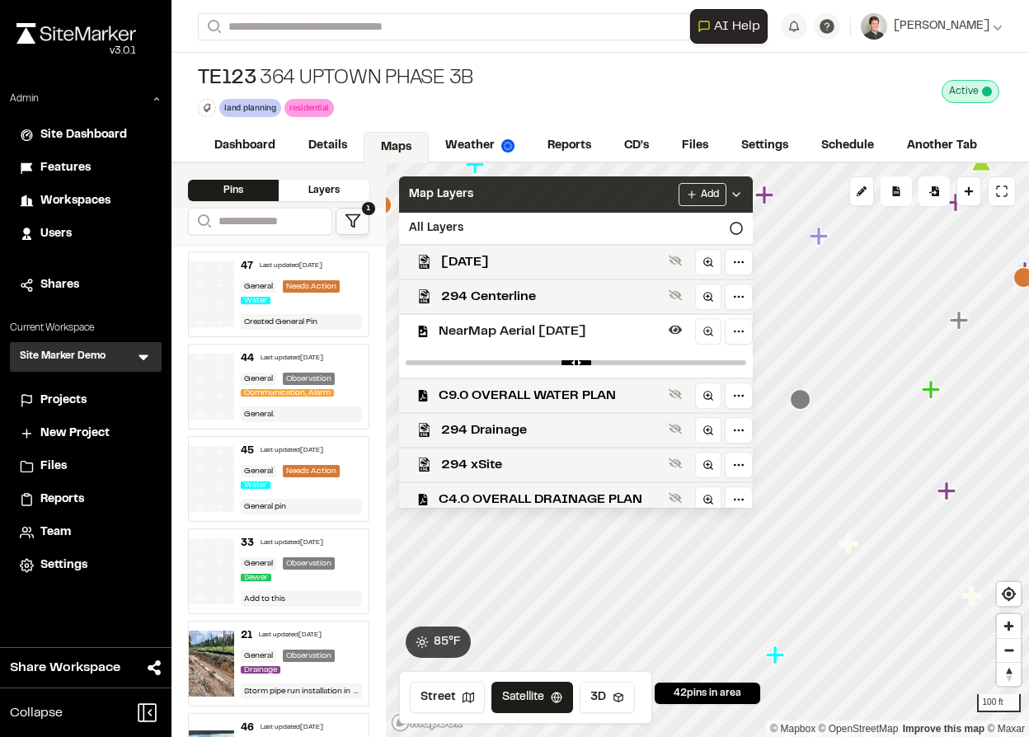
click at [463, 329] on span "NearMap Aerial [DATE]" at bounding box center [550, 332] width 223 height 20
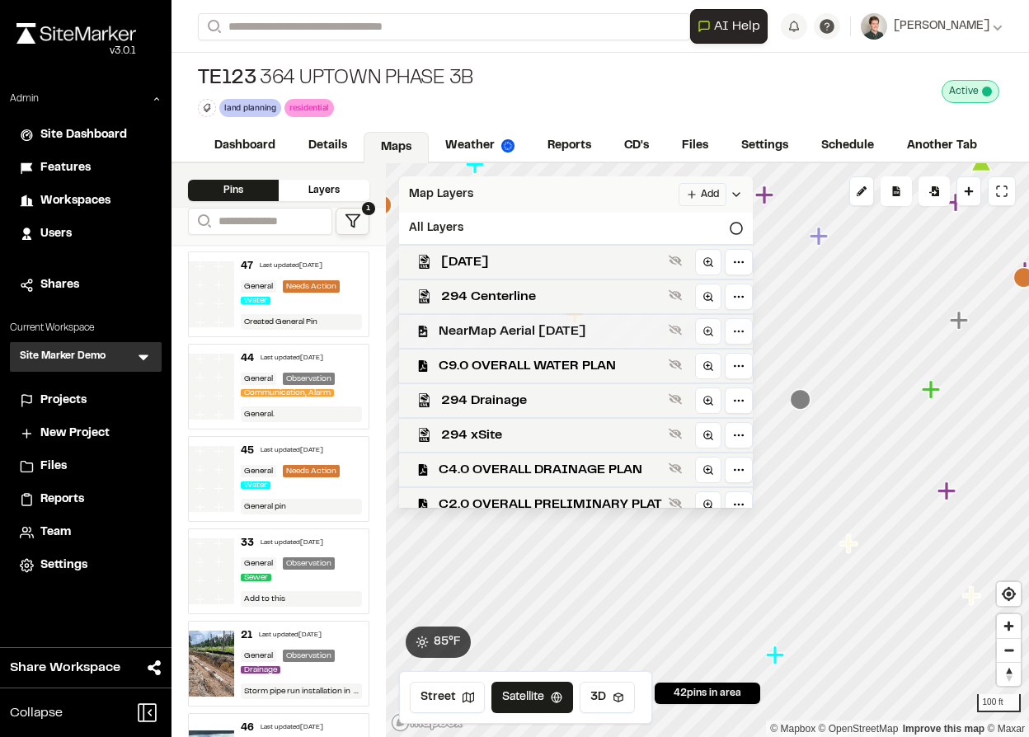
click at [463, 329] on span "NearMap Aerial [DATE]" at bounding box center [550, 332] width 223 height 20
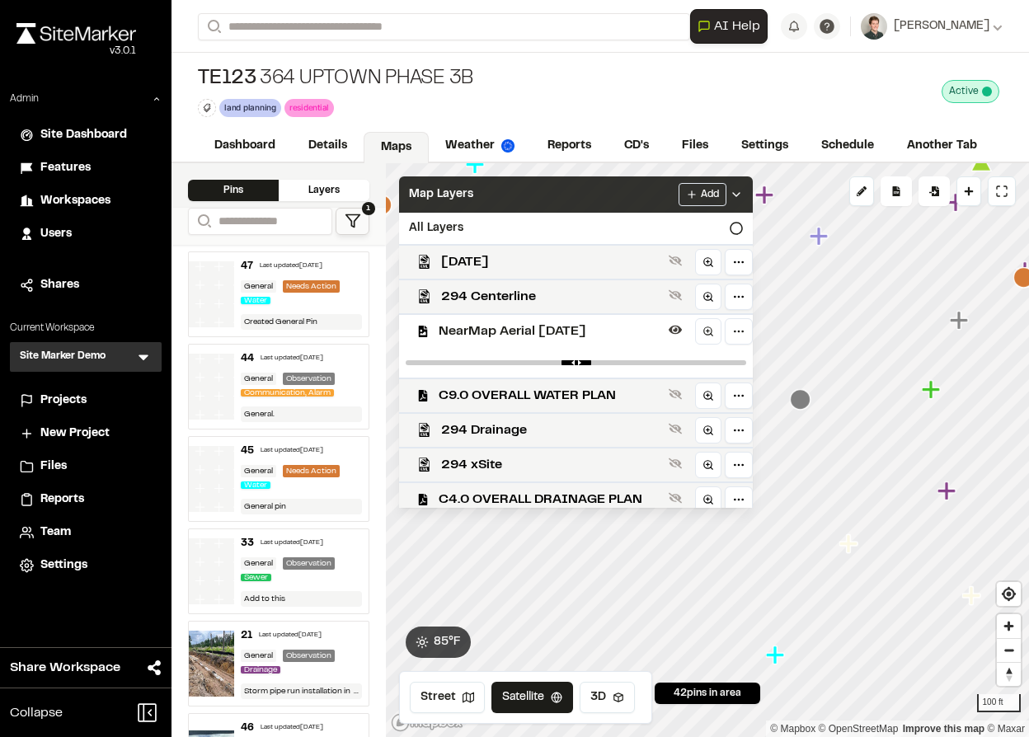
click at [463, 329] on span "NearMap Aerial [DATE]" at bounding box center [550, 332] width 223 height 20
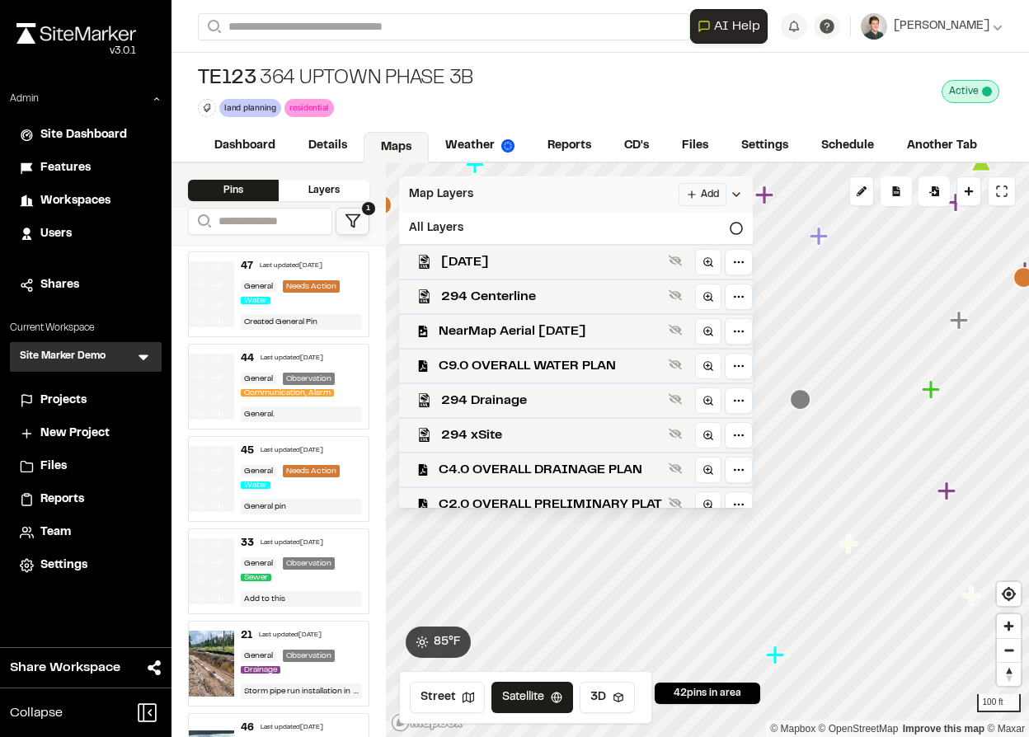
click at [463, 329] on span "NearMap Aerial [DATE]" at bounding box center [550, 332] width 223 height 20
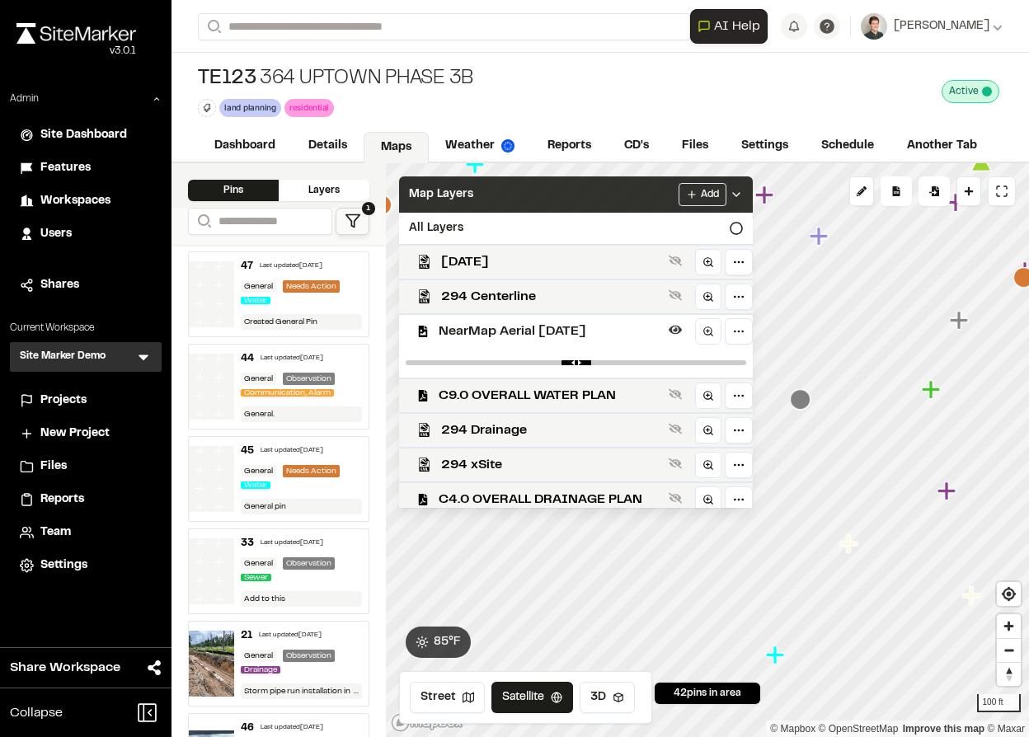
click at [481, 192] on div "Map Layers Add" at bounding box center [576, 194] width 354 height 36
